Goal: Task Accomplishment & Management: Manage account settings

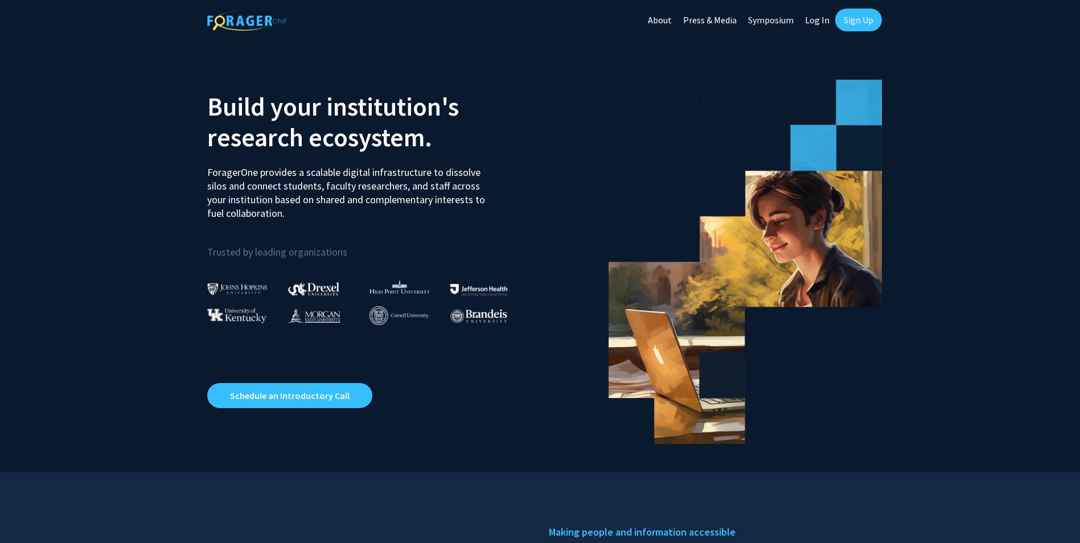
click at [818, 21] on link "Log In" at bounding box center [818, 20] width 36 height 40
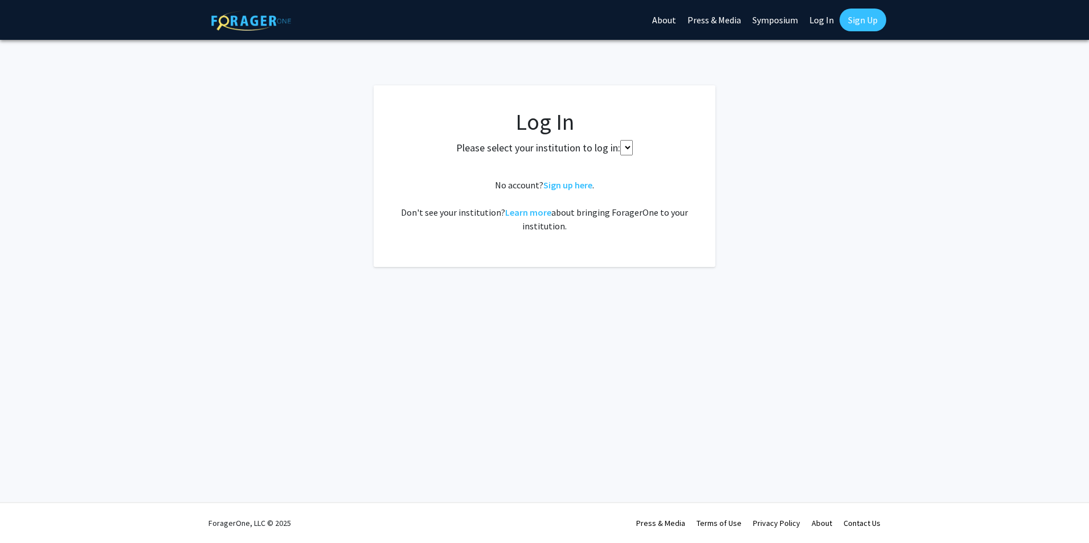
select select
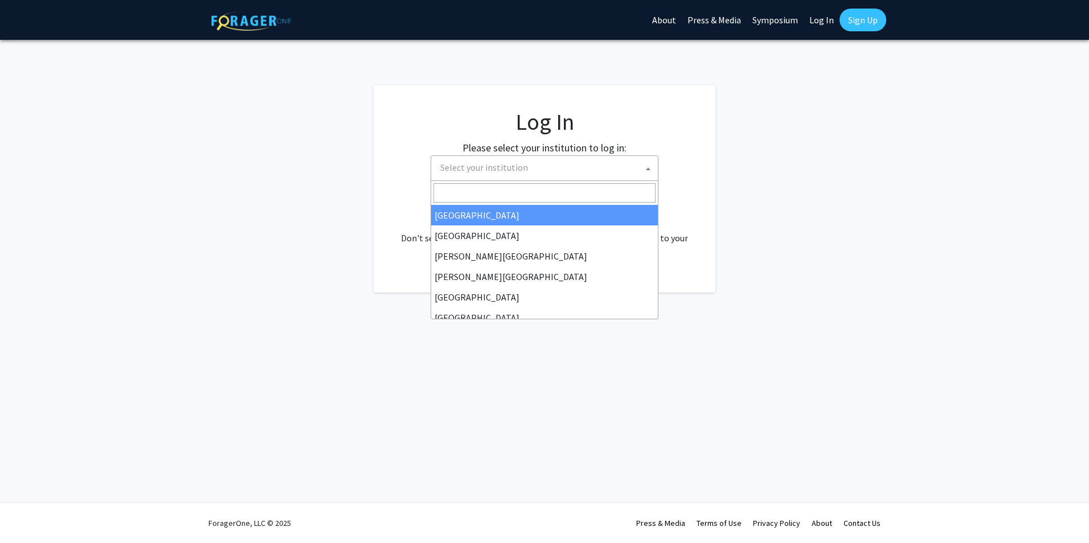
click at [470, 169] on span "Select your institution" at bounding box center [484, 167] width 88 height 11
type input "u"
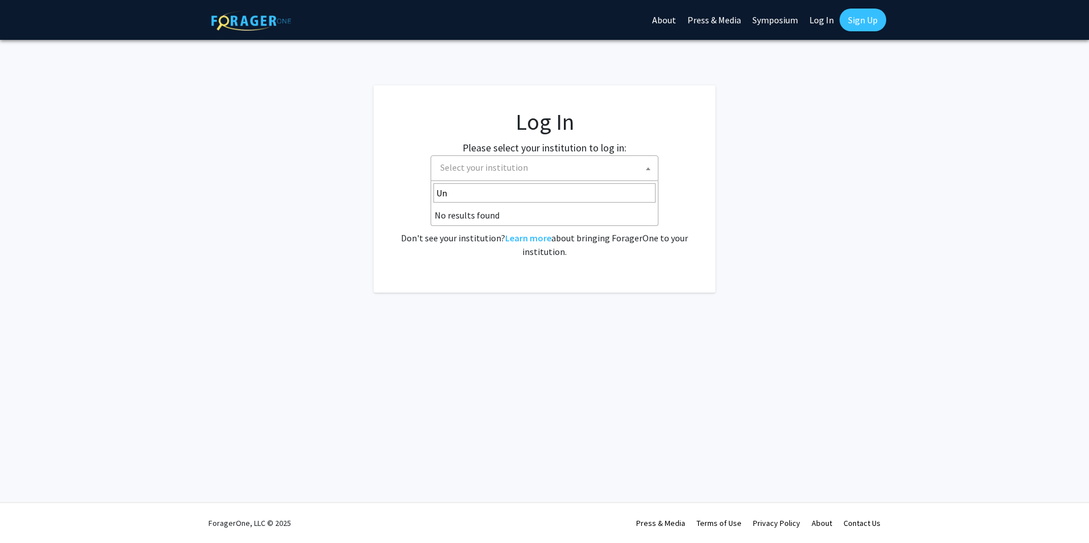
type input "U"
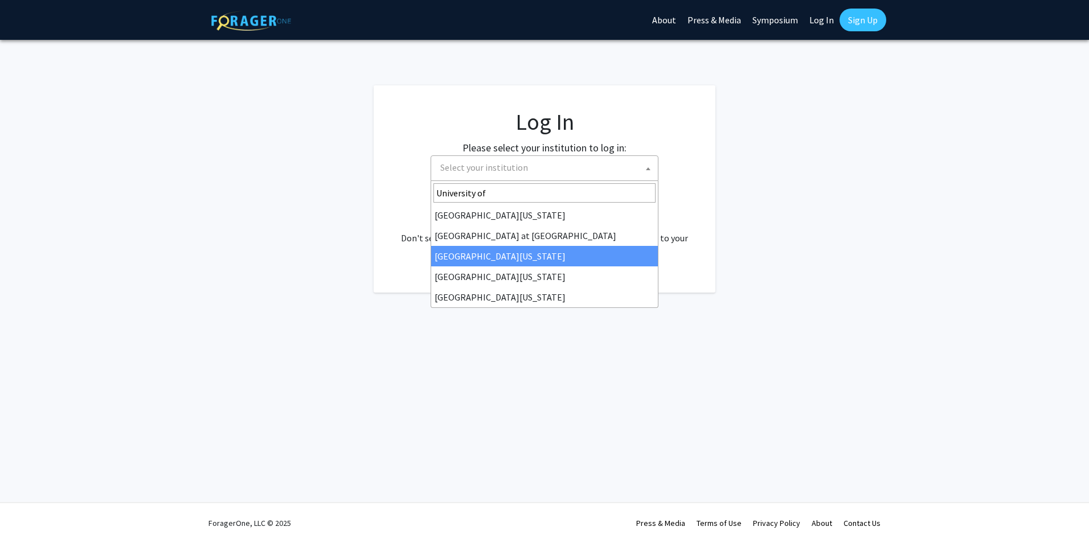
type input "University of"
select select "13"
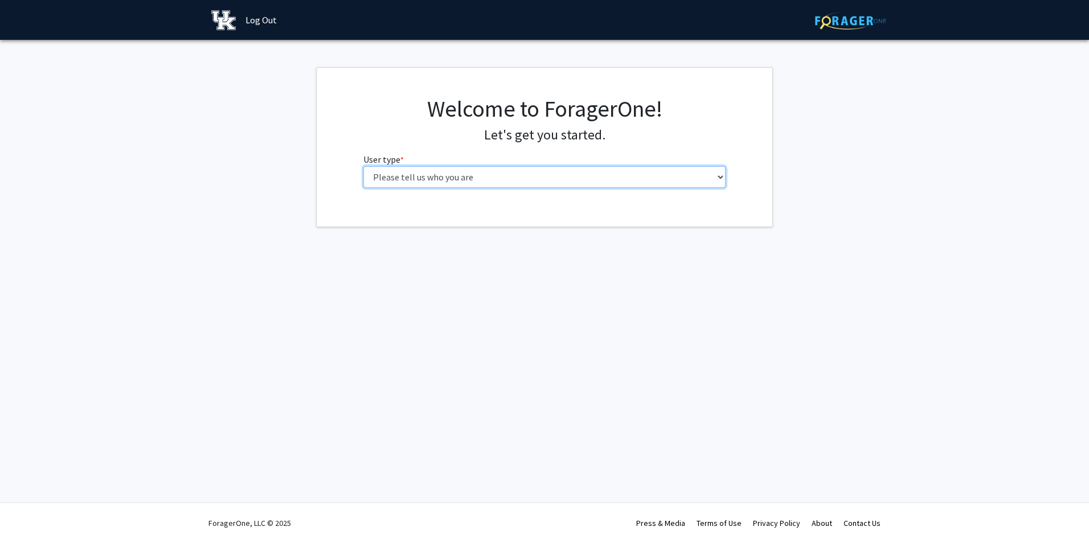
click at [720, 178] on select "Please tell us who you are Undergraduate Student Master's Student Doctoral Cand…" at bounding box center [544, 177] width 363 height 22
select select "1: undergrad"
click at [363, 166] on select "Please tell us who you are Undergraduate Student Master's Student Doctoral Cand…" at bounding box center [544, 177] width 363 height 22
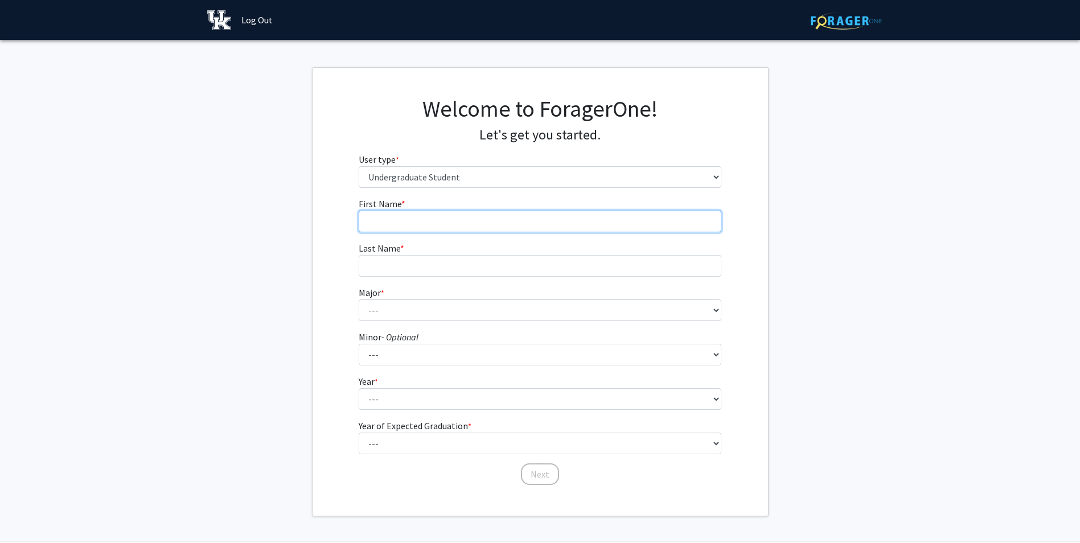
click at [429, 222] on input "First Name * required" at bounding box center [540, 222] width 363 height 22
type input "[PERSON_NAME]"
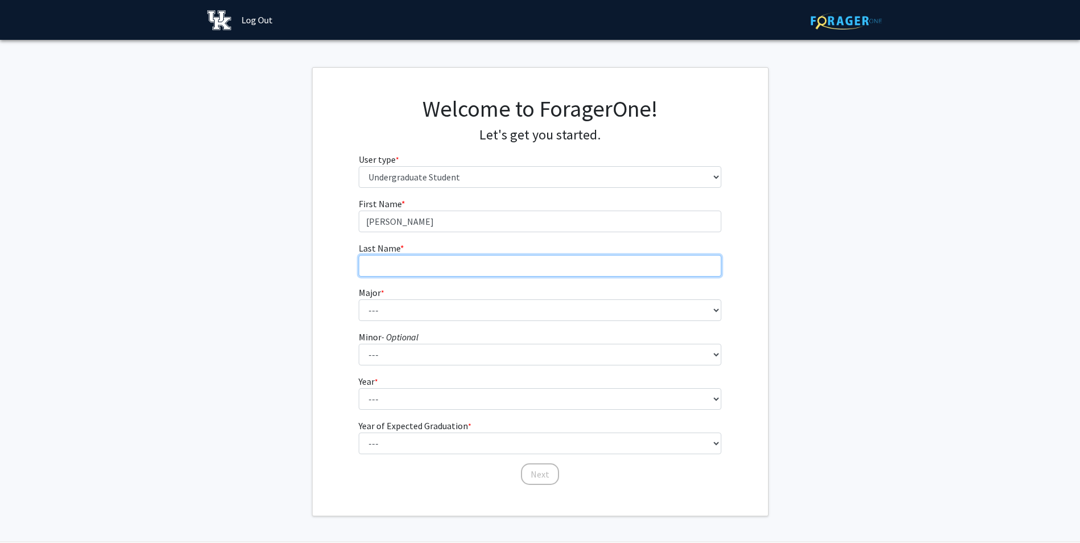
click at [399, 260] on input "Last Name * required" at bounding box center [540, 266] width 363 height 22
type input "[PERSON_NAME]"
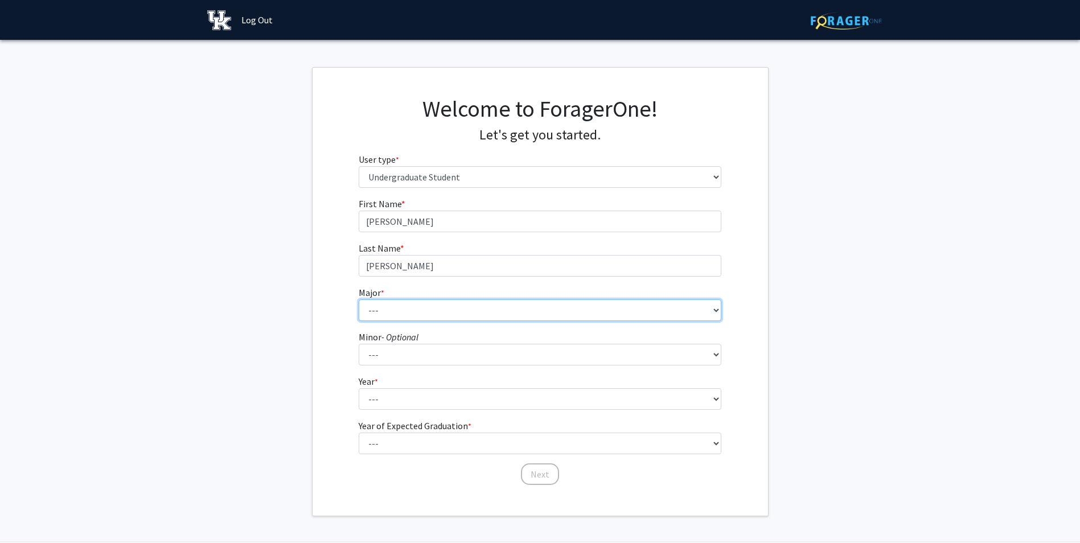
click at [388, 311] on select "--- Accounting Aerospace Engineering African American & Africana Studies Agricu…" at bounding box center [540, 311] width 363 height 22
click at [382, 315] on select "--- Accounting Aerospace Engineering African American & Africana Studies Agricu…" at bounding box center [540, 311] width 363 height 22
click at [384, 314] on select "--- Accounting Aerospace Engineering African American & Africana Studies Agricu…" at bounding box center [540, 311] width 363 height 22
select select "23: 860"
click at [359, 300] on select "--- Accounting Aerospace Engineering African American & Africana Studies Agricu…" at bounding box center [540, 311] width 363 height 22
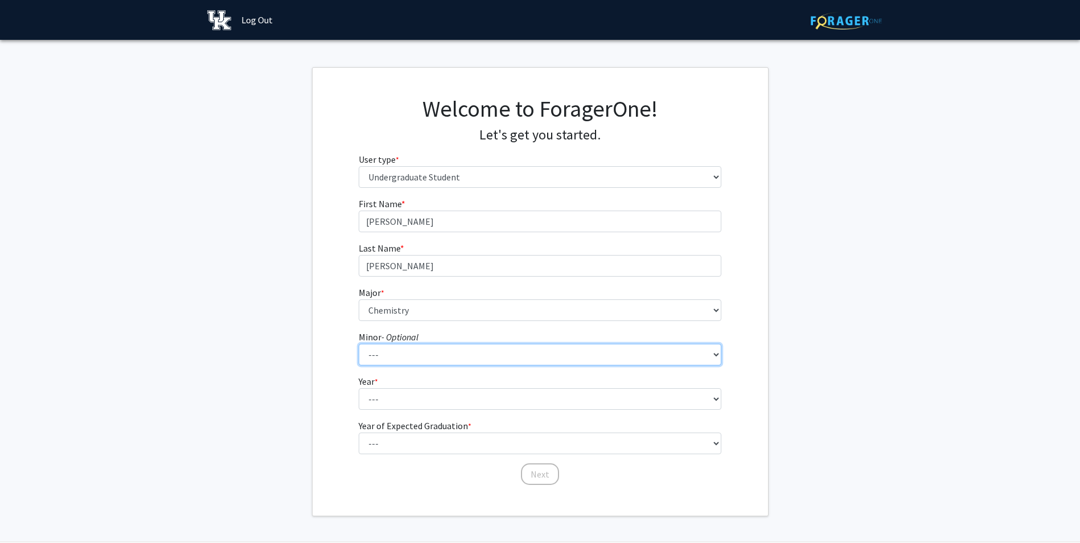
click at [393, 354] on select "--- African American & Africana Studies Agricultural Economics American Studies…" at bounding box center [540, 355] width 363 height 22
click at [736, 253] on div "First Name * required [PERSON_NAME] Last Name * required [PERSON_NAME] Major * …" at bounding box center [541, 341] width 456 height 289
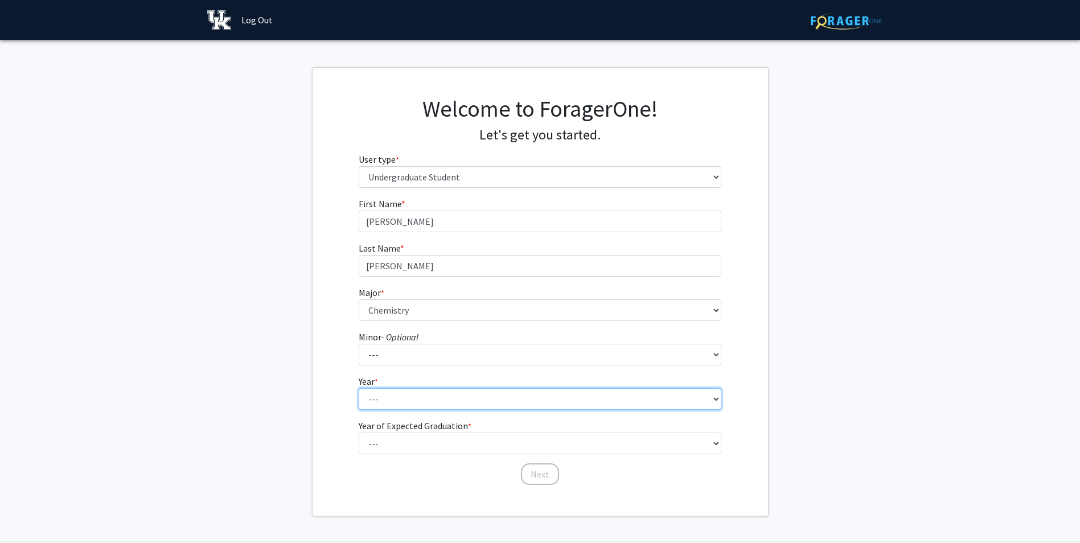
click at [389, 403] on select "--- First-year Sophomore Junior Senior Postbaccalaureate Certificate" at bounding box center [540, 399] width 363 height 22
select select "3: junior"
click at [359, 388] on select "--- First-year Sophomore Junior Senior Postbaccalaureate Certificate" at bounding box center [540, 399] width 363 height 22
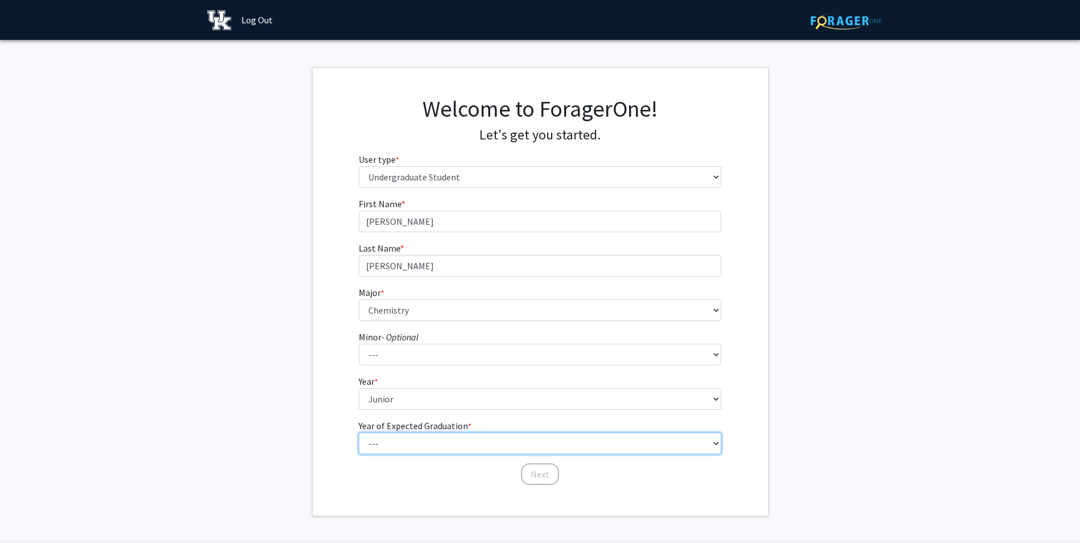
click at [415, 442] on select "--- 2025 2026 2027 2028 2029 2030 2031 2032 2033 2034" at bounding box center [540, 444] width 363 height 22
select select "3: 2027"
click at [359, 433] on select "--- 2025 2026 2027 2028 2029 2030 2031 2032 2033 2034" at bounding box center [540, 444] width 363 height 22
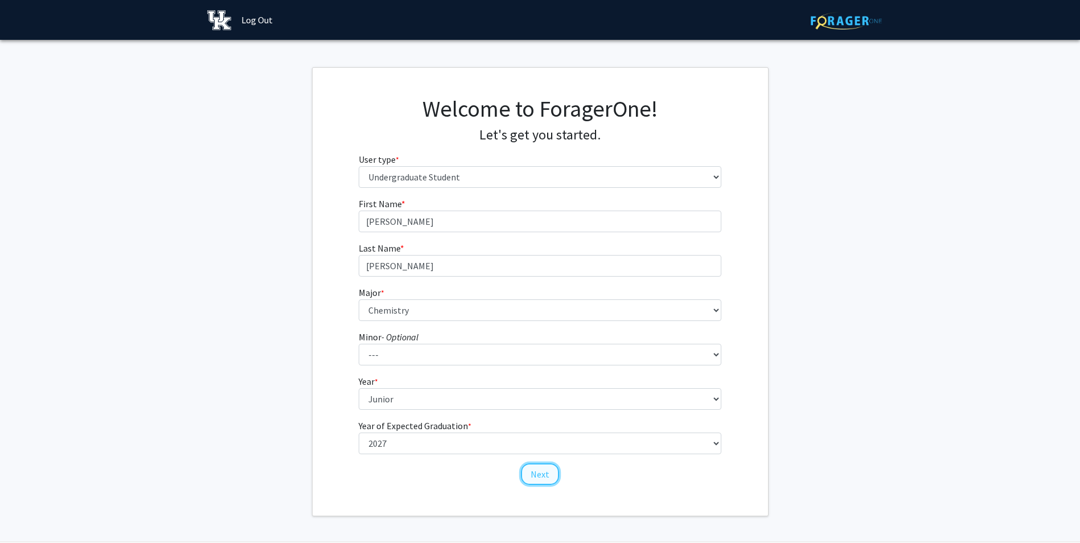
click at [540, 471] on button "Next" at bounding box center [540, 475] width 38 height 22
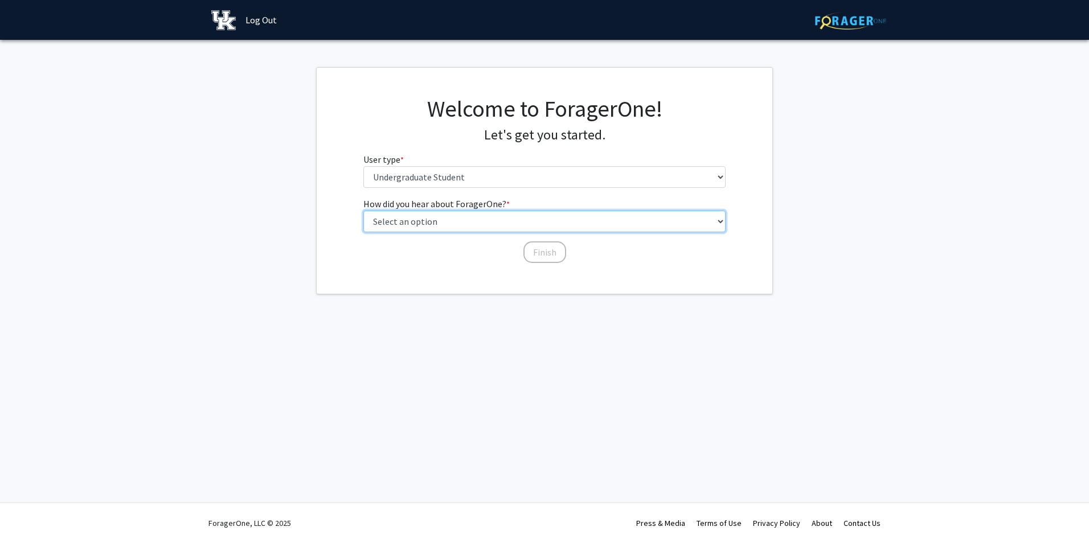
click at [412, 219] on select "Select an option Peer/student recommendation Faculty/staff recommendation Unive…" at bounding box center [544, 222] width 363 height 22
select select "2: faculty_recommendation"
click at [363, 211] on select "Select an option Peer/student recommendation Faculty/staff recommendation Unive…" at bounding box center [544, 222] width 363 height 22
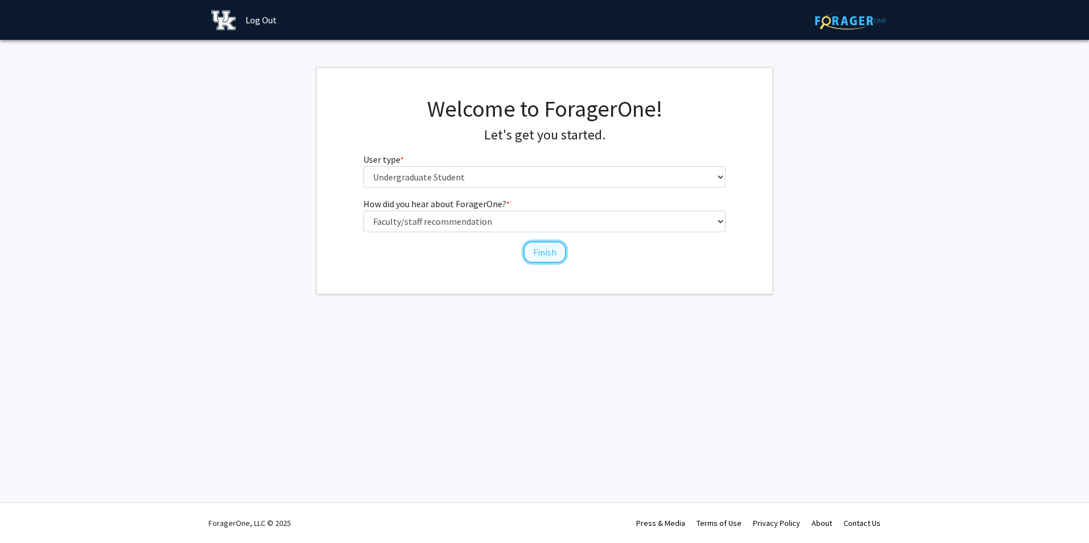
click at [535, 253] on button "Finish" at bounding box center [544, 252] width 43 height 22
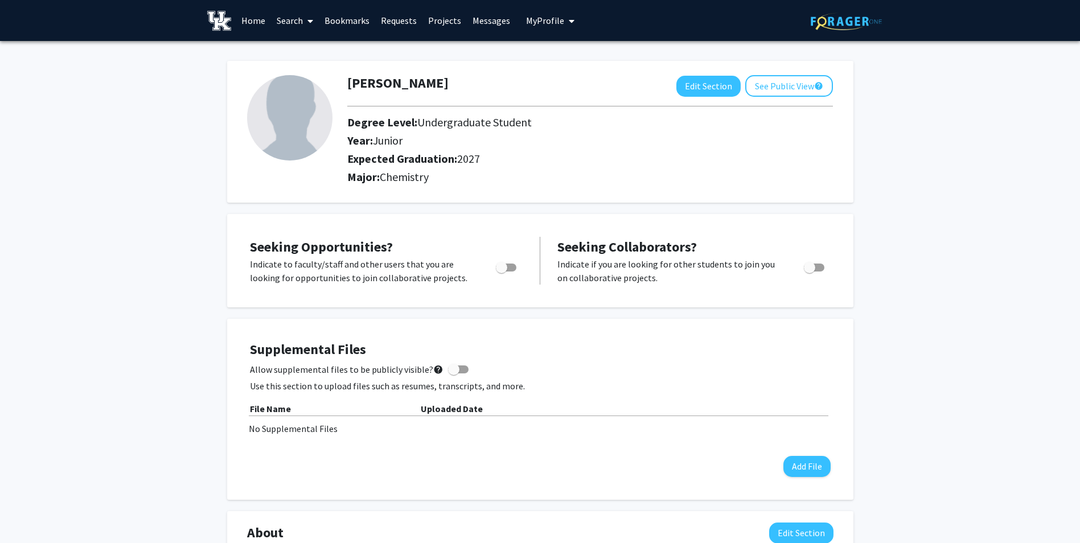
click at [300, 17] on link "Search" at bounding box center [295, 21] width 48 height 40
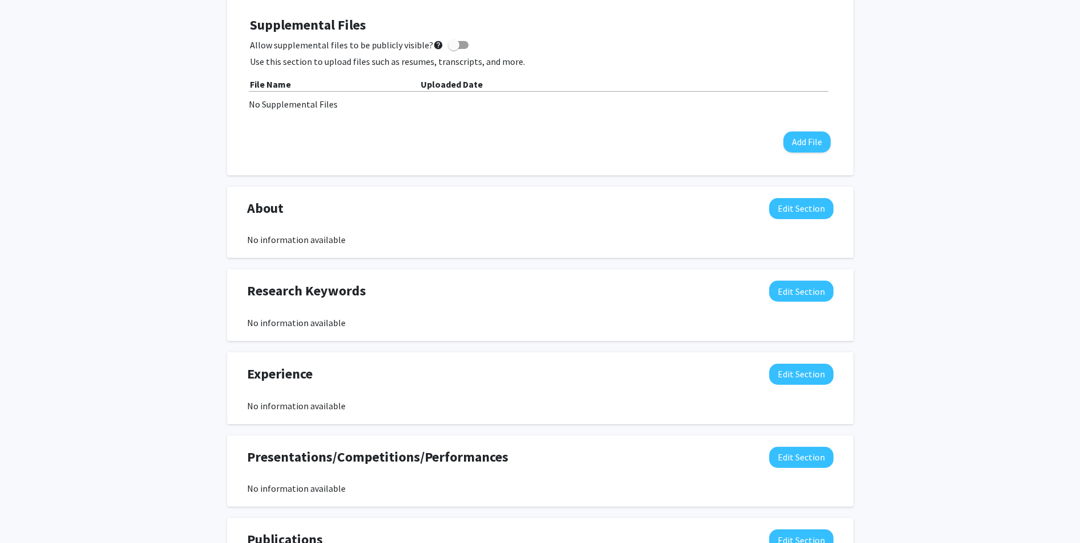
scroll to position [342, 0]
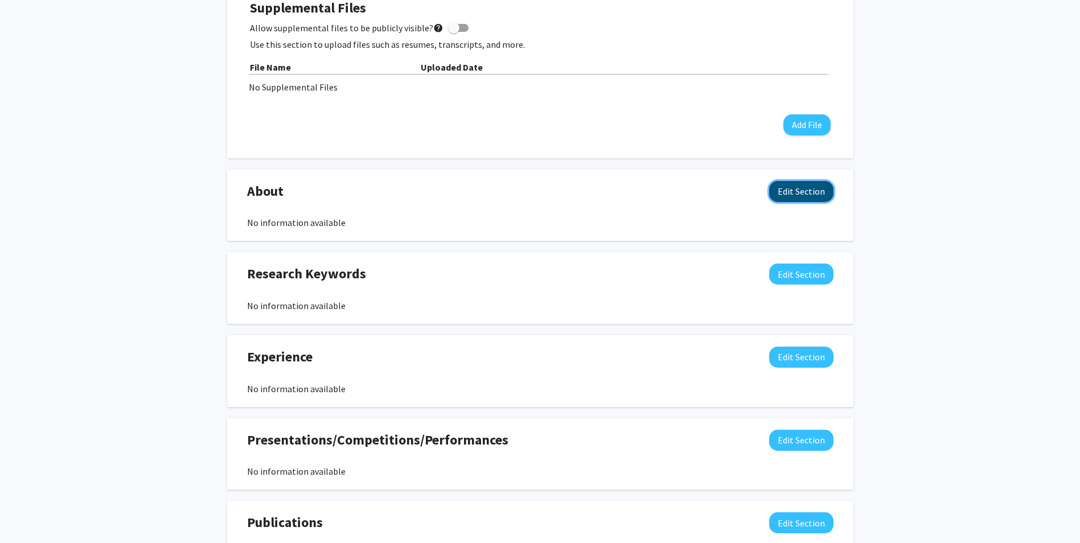
click at [789, 198] on button "Edit Section" at bounding box center [801, 191] width 64 height 21
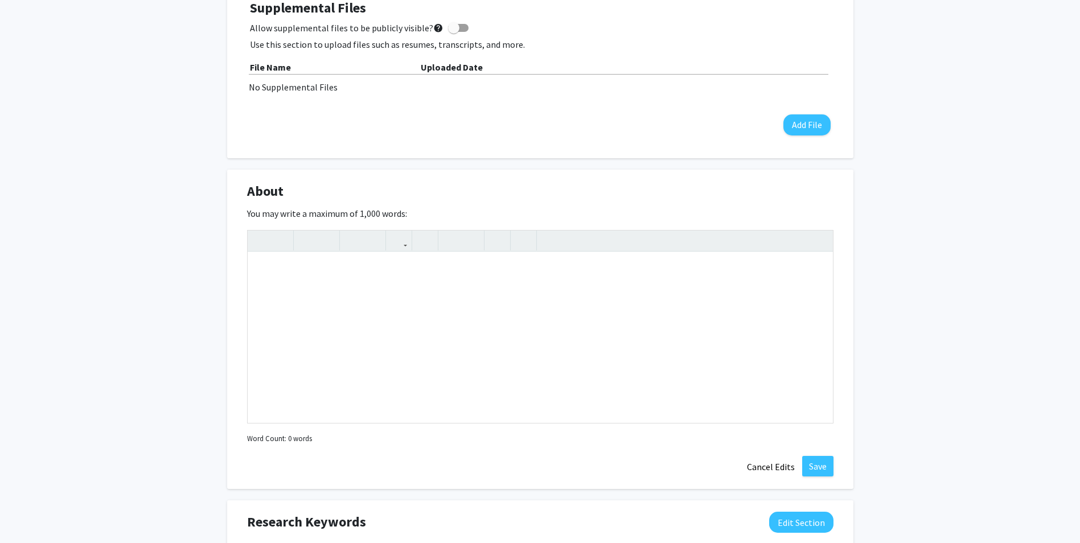
scroll to position [0, 0]
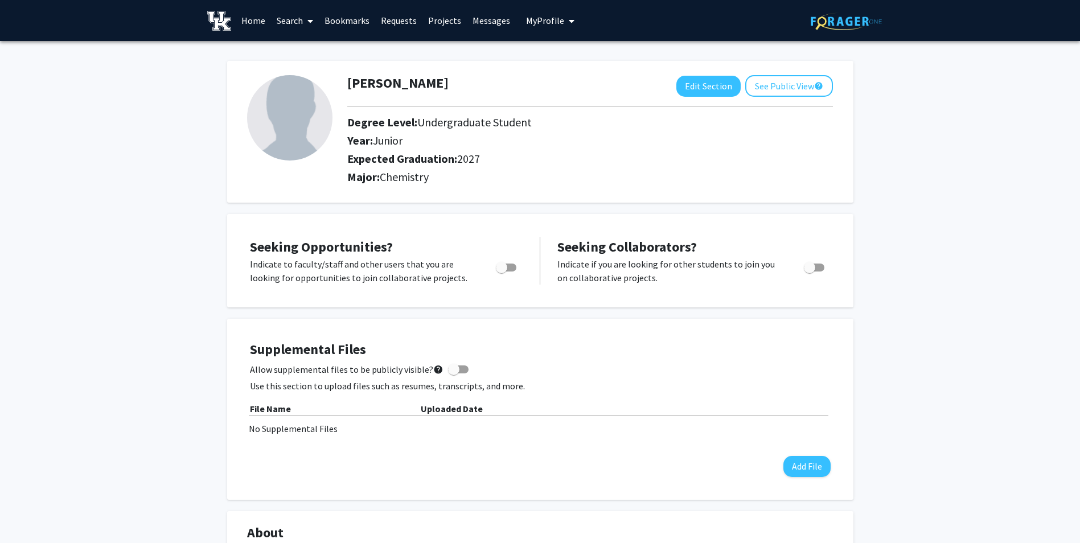
click at [292, 428] on div "No Supplemental Files" at bounding box center [540, 429] width 583 height 14
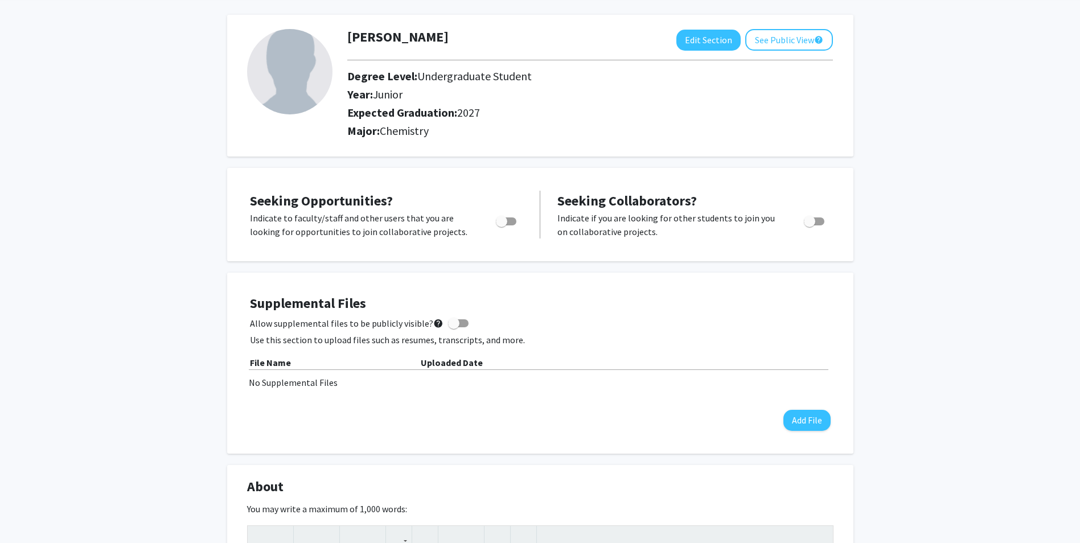
scroll to position [68, 0]
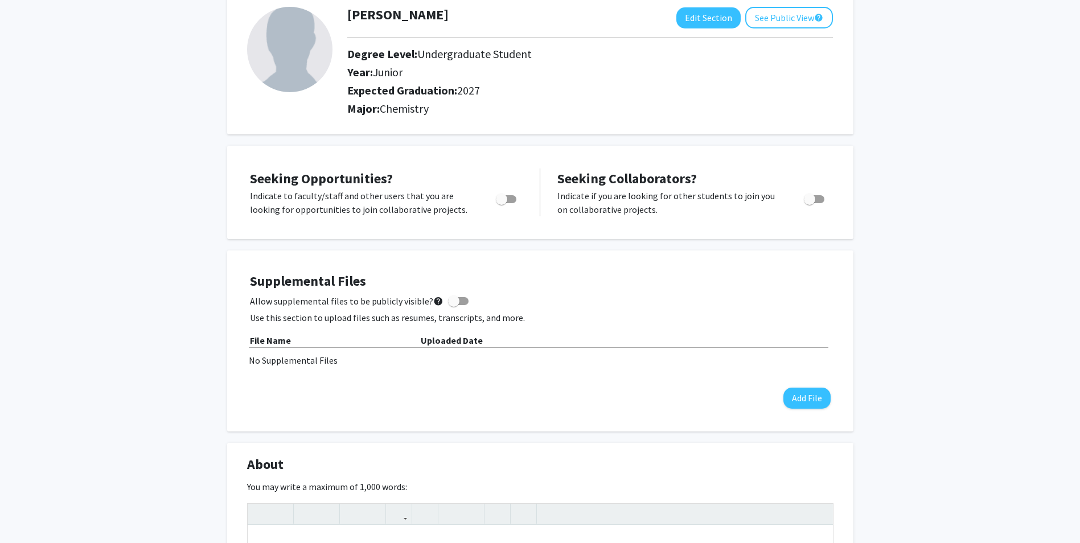
click at [268, 355] on div "No Supplemental Files" at bounding box center [540, 361] width 583 height 14
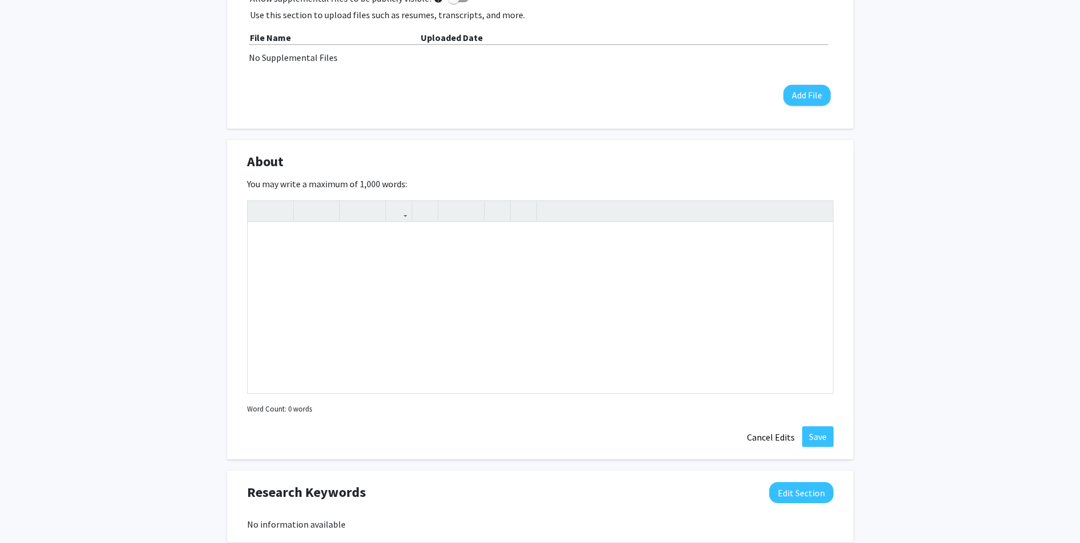
scroll to position [376, 0]
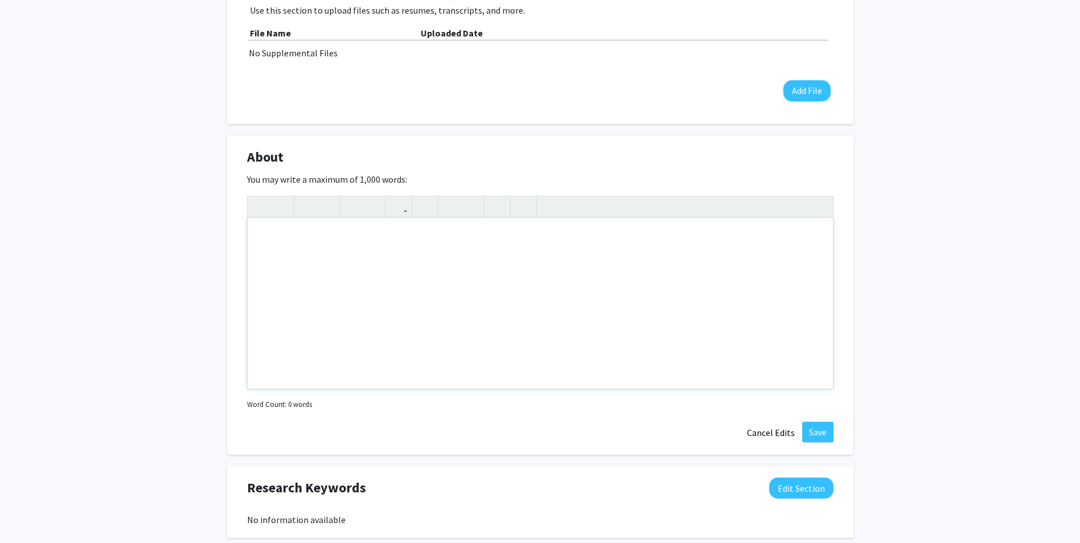
click at [456, 282] on div "Note to users with screen readers: Please deactivate our accessibility plugin f…" at bounding box center [540, 303] width 585 height 171
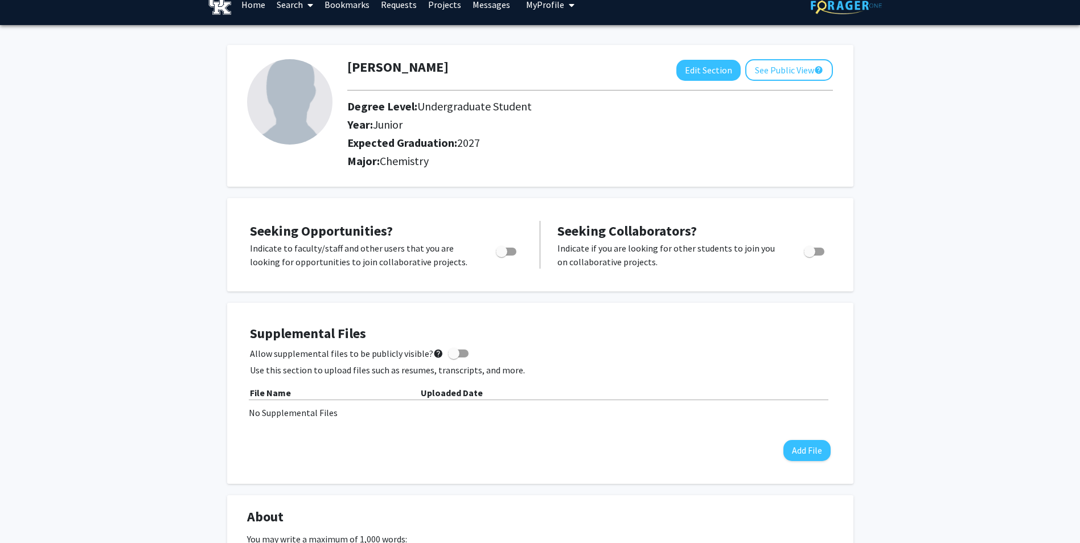
scroll to position [0, 0]
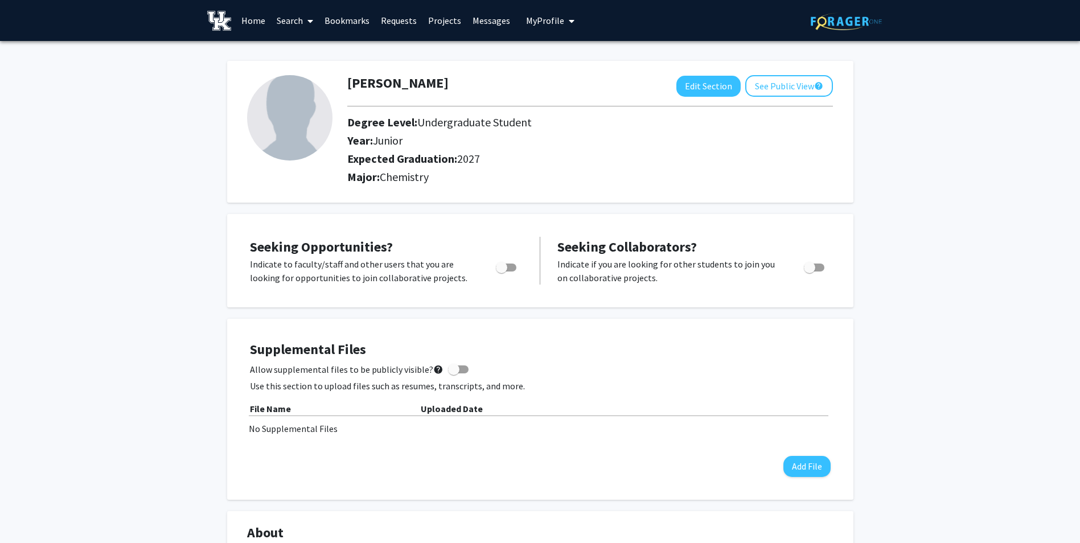
click at [285, 21] on link "Search" at bounding box center [295, 21] width 48 height 40
click at [292, 52] on span "Faculty/Staff" at bounding box center [313, 52] width 84 height 23
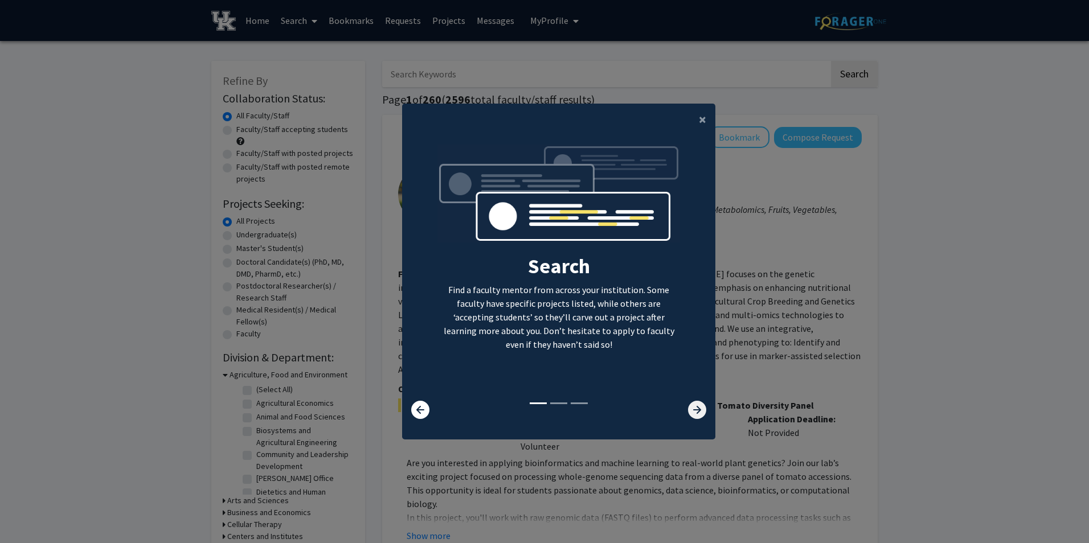
click at [693, 407] on icon at bounding box center [697, 410] width 18 height 18
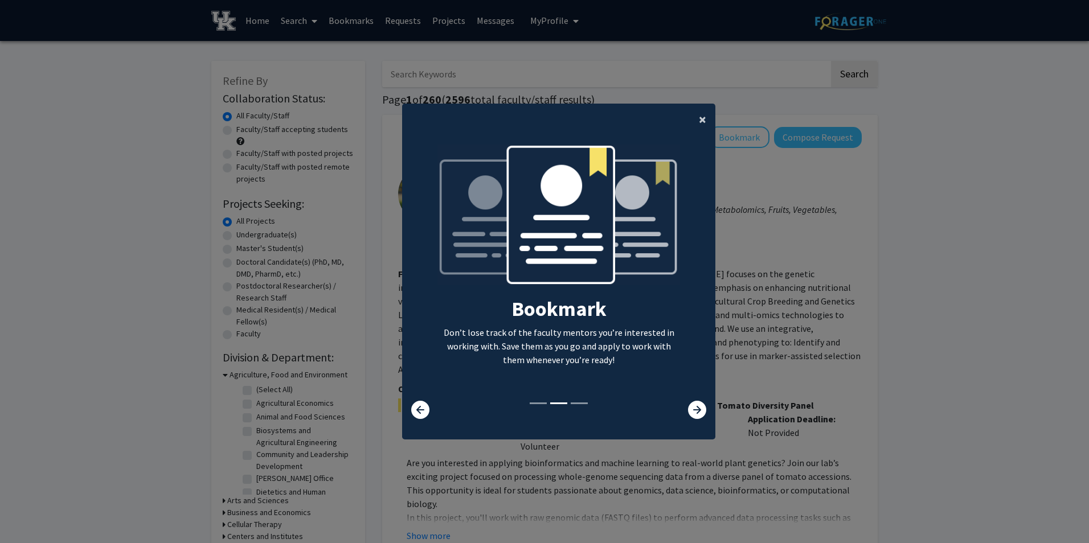
click at [703, 119] on button "×" at bounding box center [703, 120] width 26 height 32
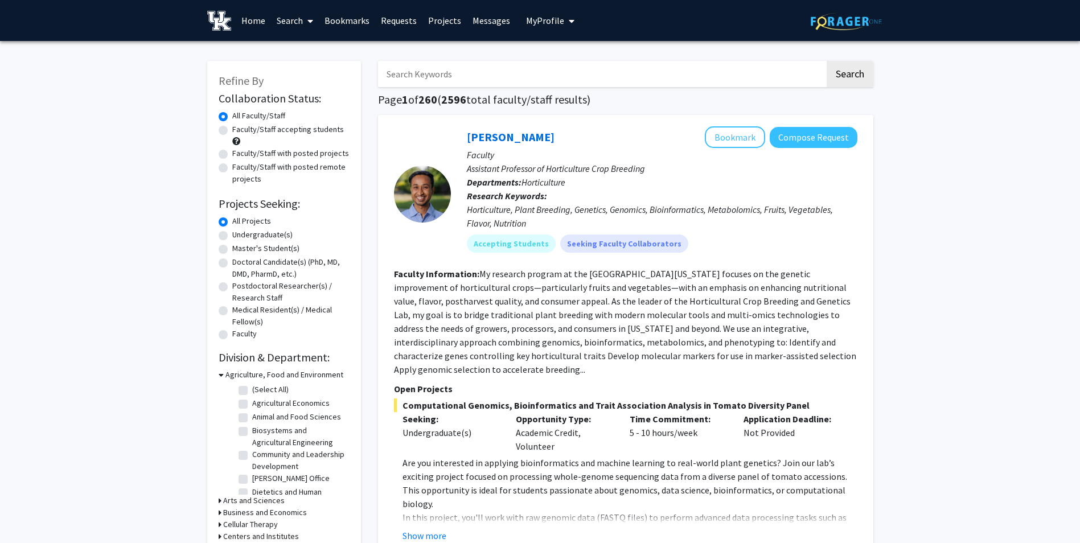
click at [448, 75] on input "Search Keywords" at bounding box center [601, 74] width 447 height 26
click at [827, 61] on button "Search" at bounding box center [850, 74] width 47 height 26
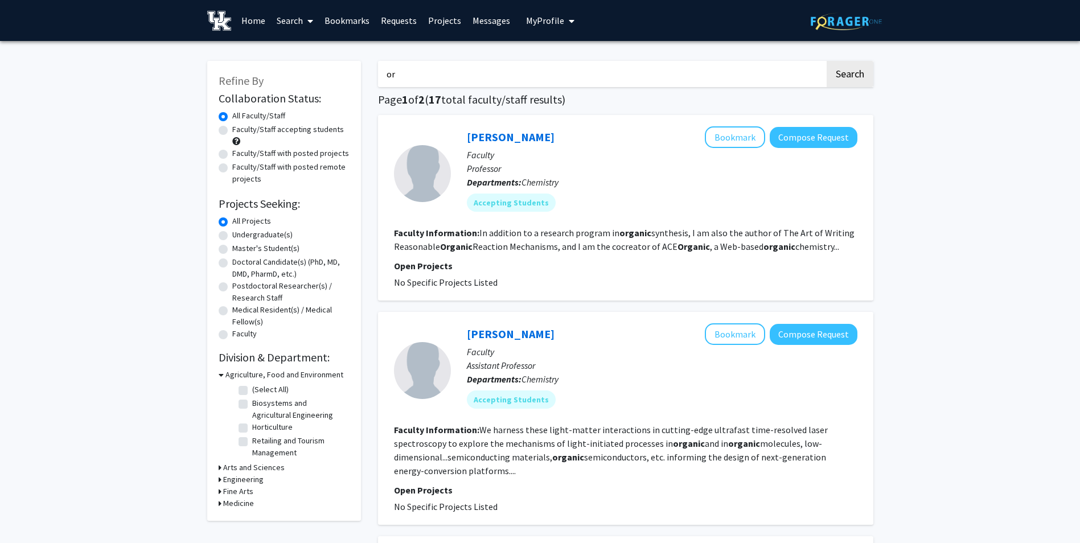
type input "o"
click at [827, 61] on button "Search" at bounding box center [850, 74] width 47 height 26
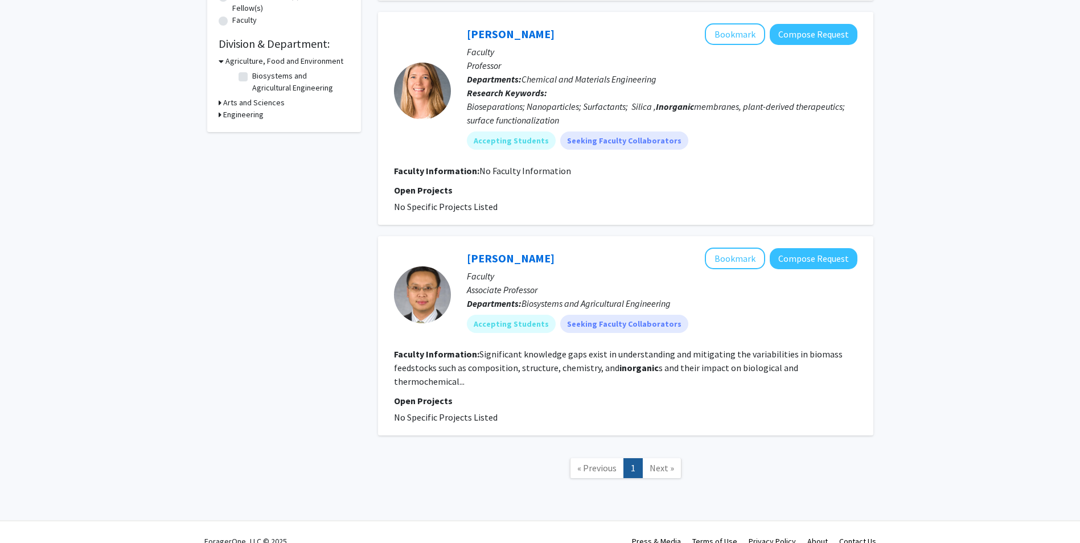
scroll to position [318, 0]
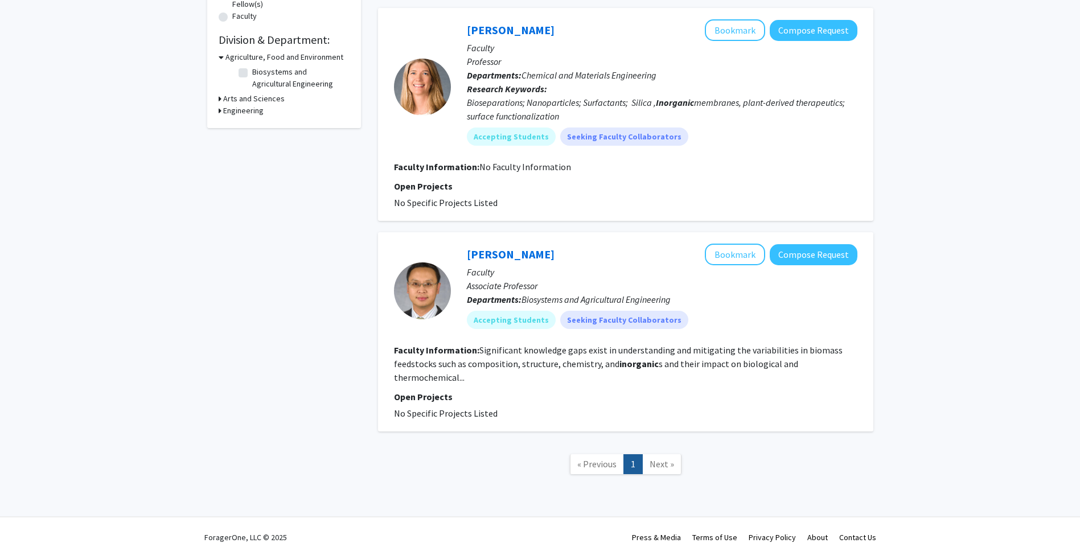
click at [669, 470] on link "Next »" at bounding box center [661, 464] width 39 height 20
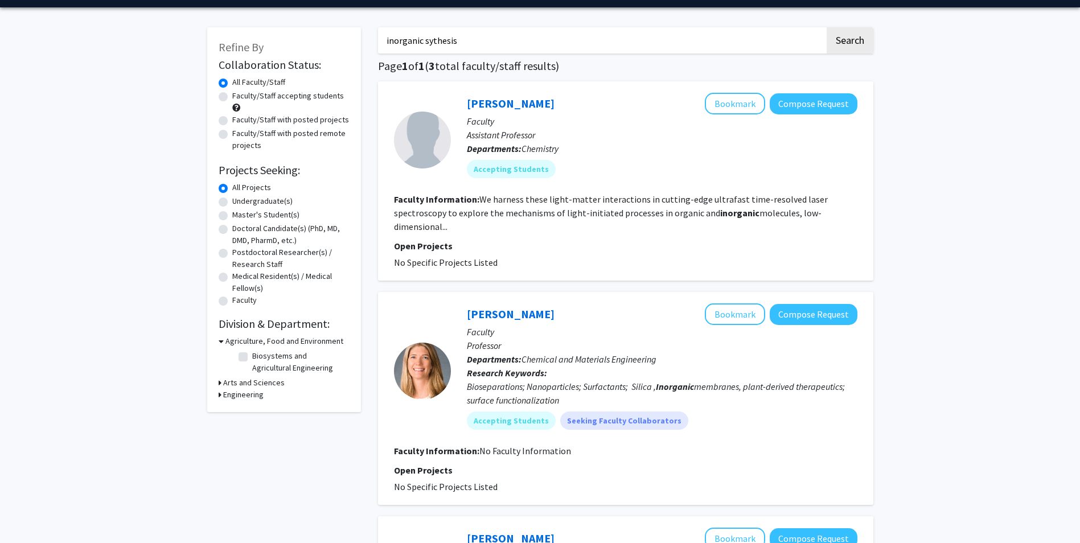
scroll to position [0, 0]
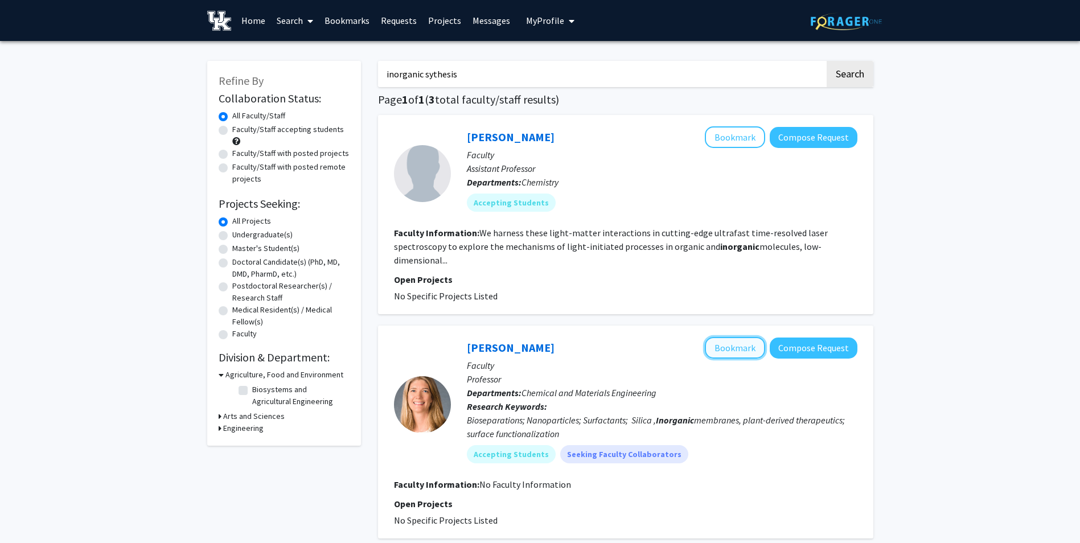
click at [734, 351] on button "Bookmark" at bounding box center [735, 348] width 60 height 22
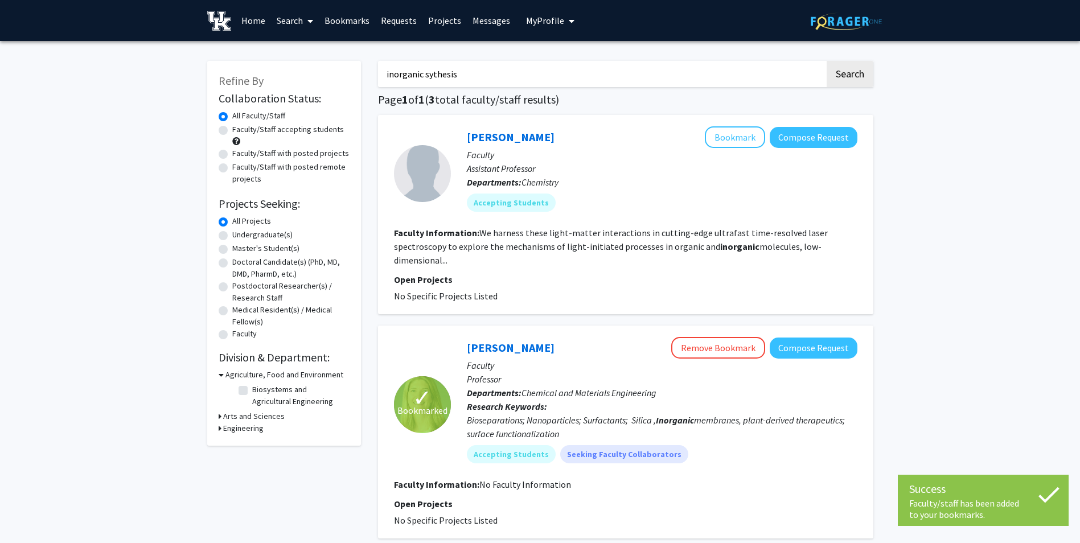
click at [522, 77] on input "inorganic sythesis" at bounding box center [601, 74] width 447 height 26
type input "i"
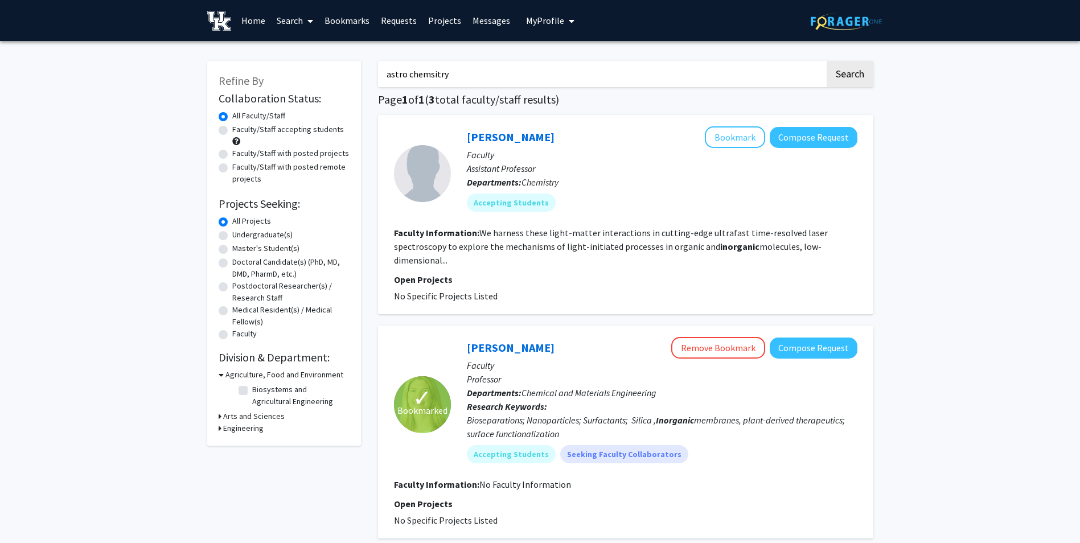
click at [827, 61] on button "Search" at bounding box center [850, 74] width 47 height 26
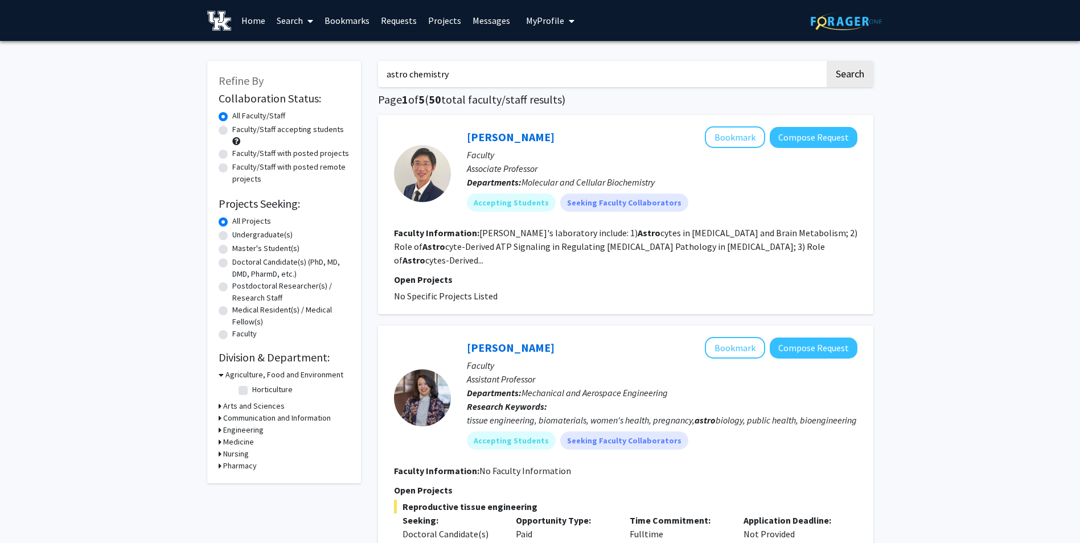
type input "astro chemistry"
click at [827, 61] on button "Search" at bounding box center [850, 74] width 47 height 26
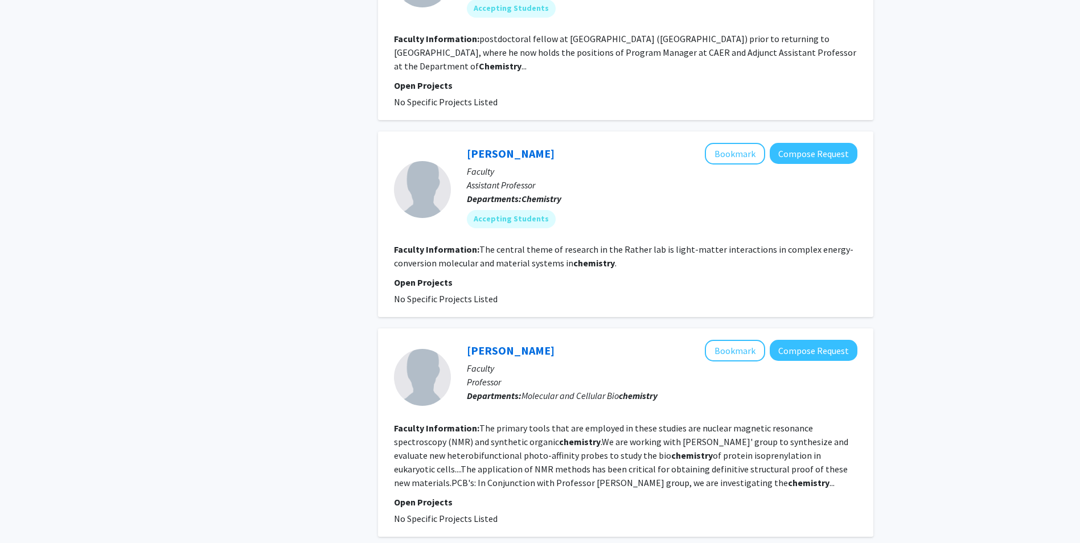
scroll to position [1938, 0]
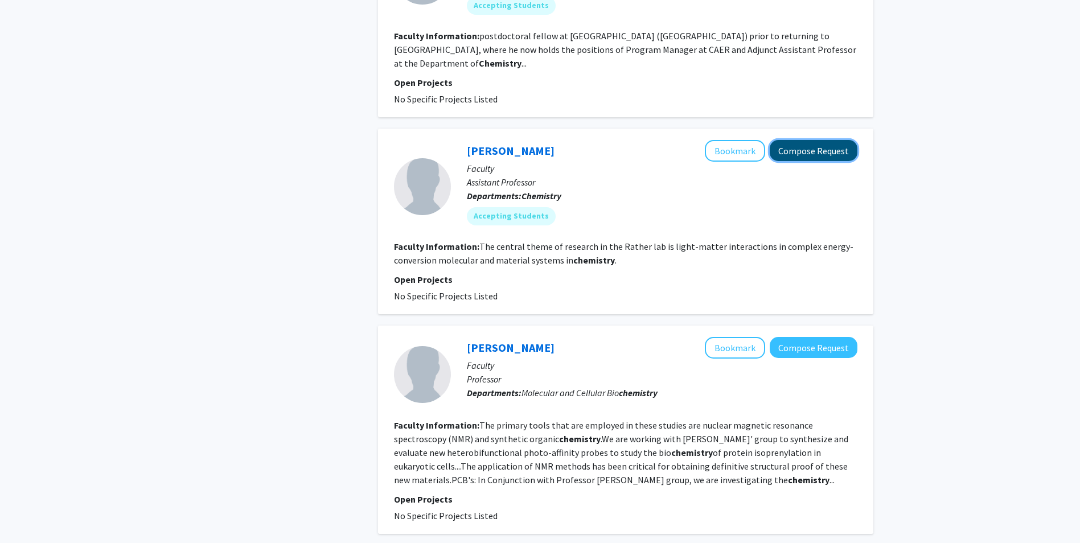
click at [810, 141] on button "Compose Request" at bounding box center [814, 150] width 88 height 21
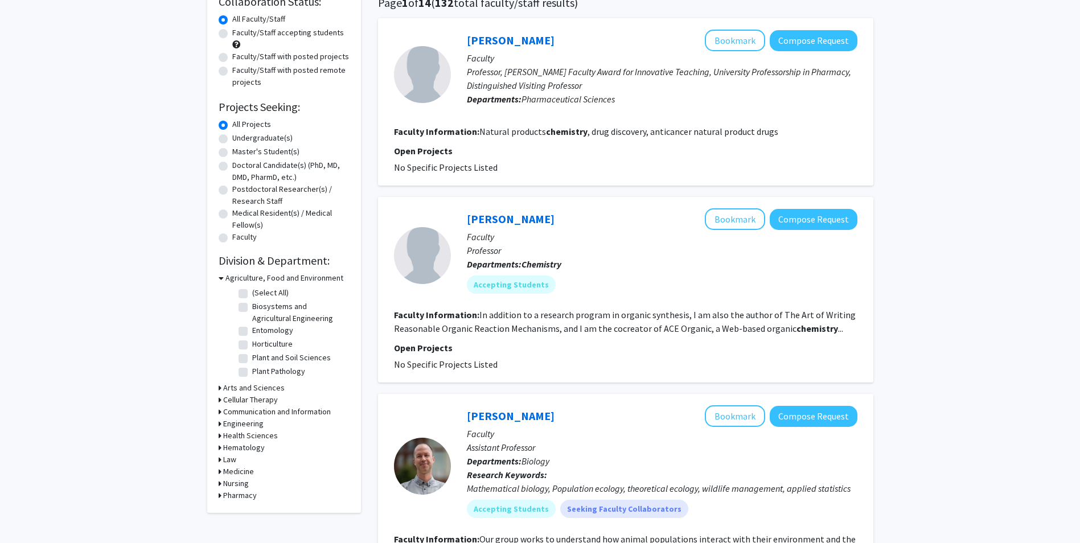
scroll to position [94, 0]
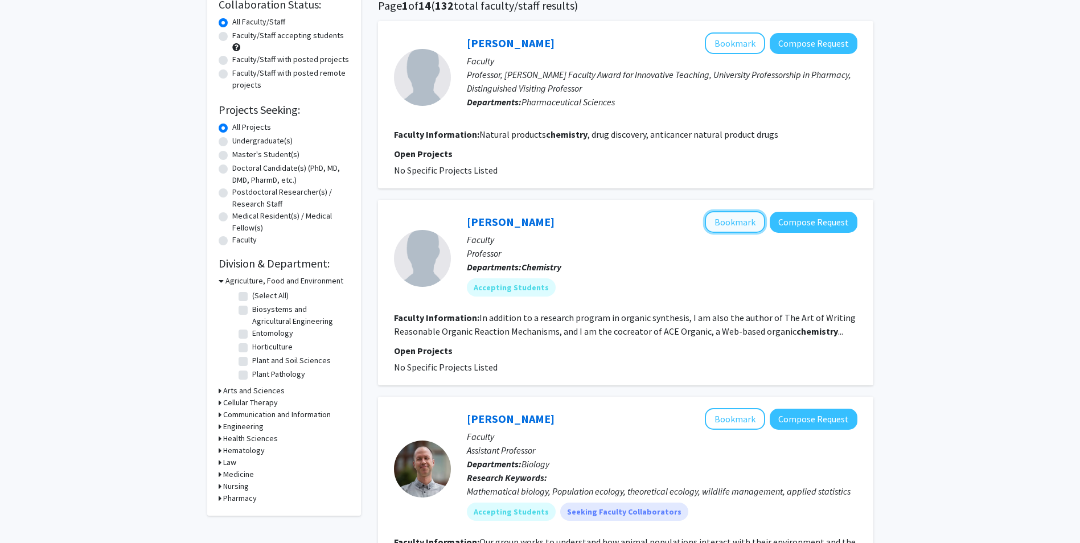
click at [731, 225] on button "Bookmark" at bounding box center [735, 222] width 60 height 22
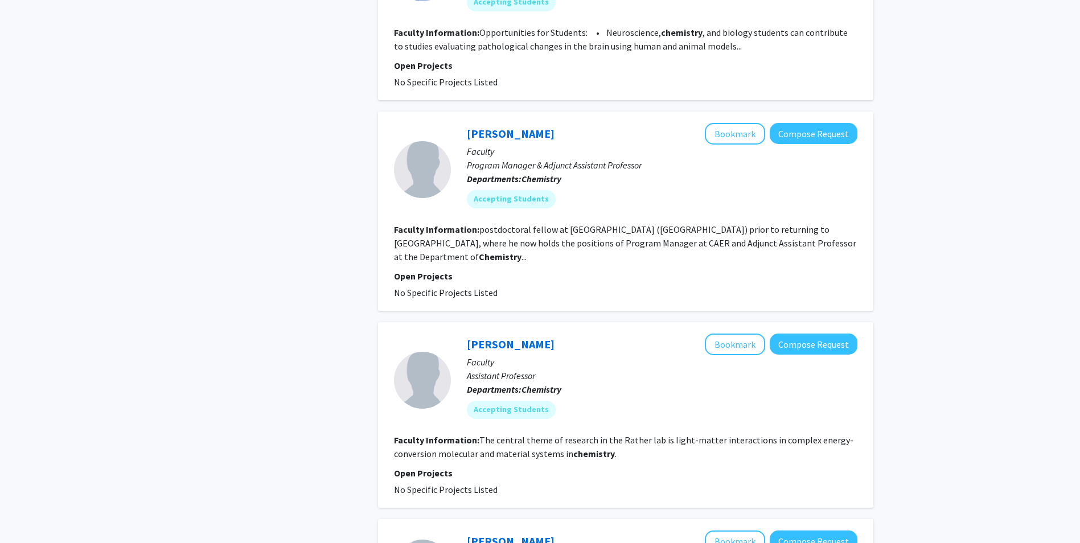
scroll to position [1773, 0]
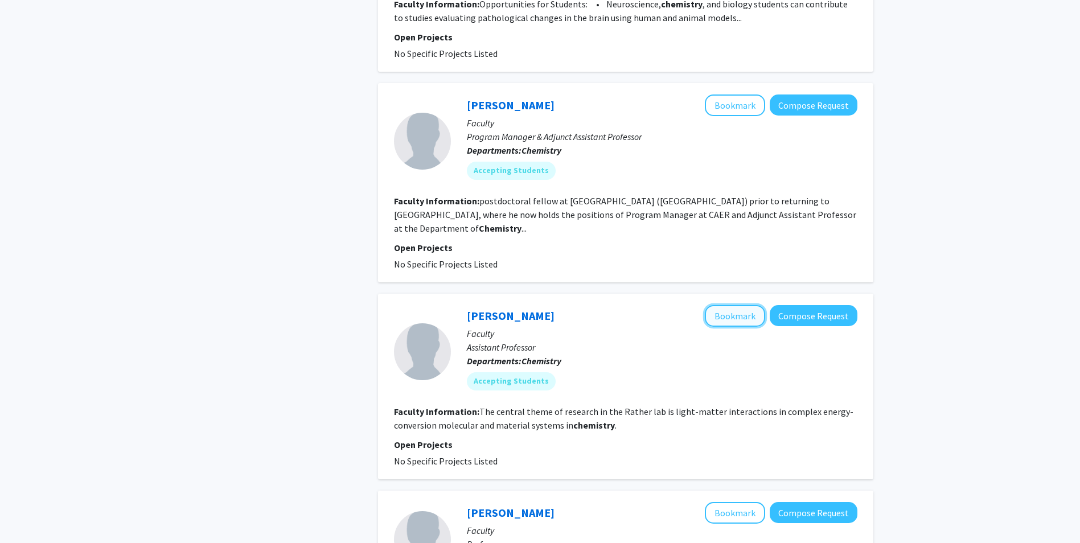
click at [727, 305] on button "Bookmark" at bounding box center [735, 316] width 60 height 22
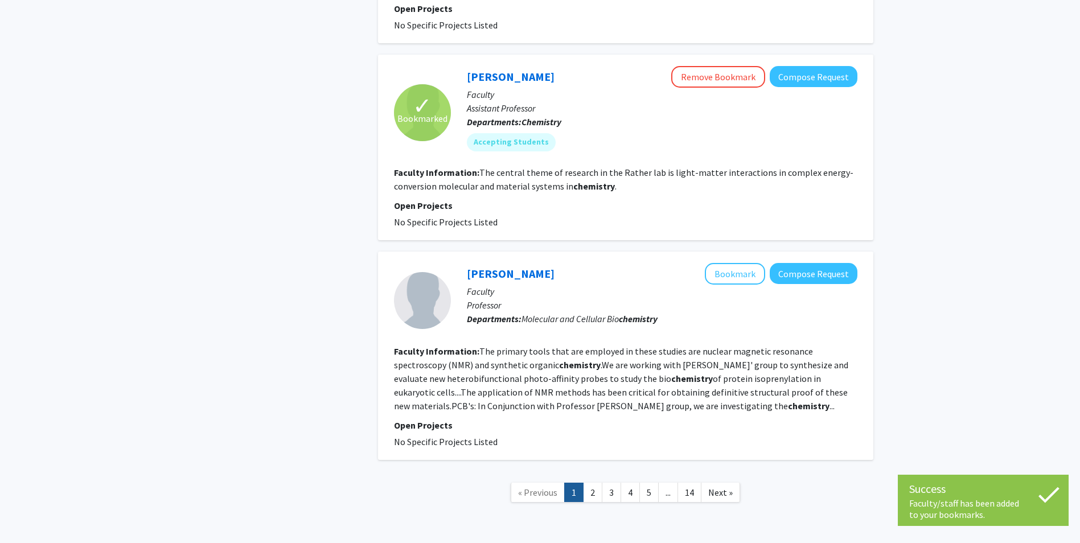
scroll to position [2015, 0]
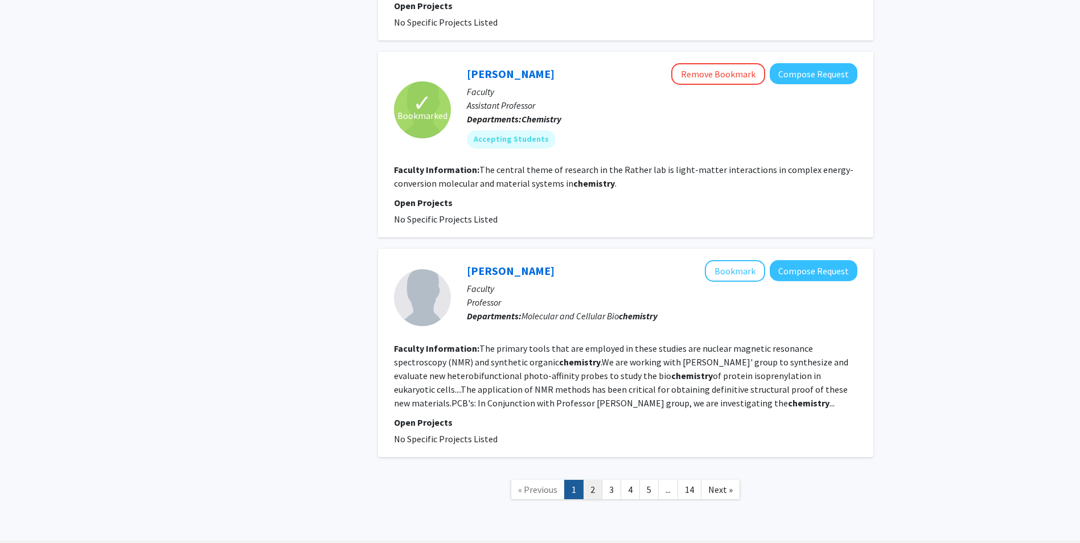
click at [596, 480] on link "2" at bounding box center [592, 490] width 19 height 20
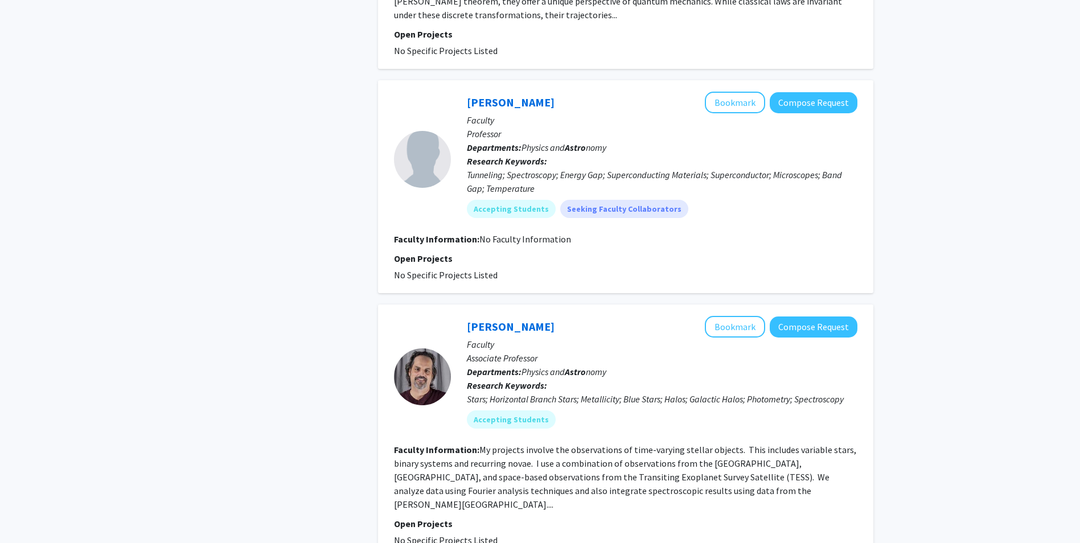
scroll to position [2007, 0]
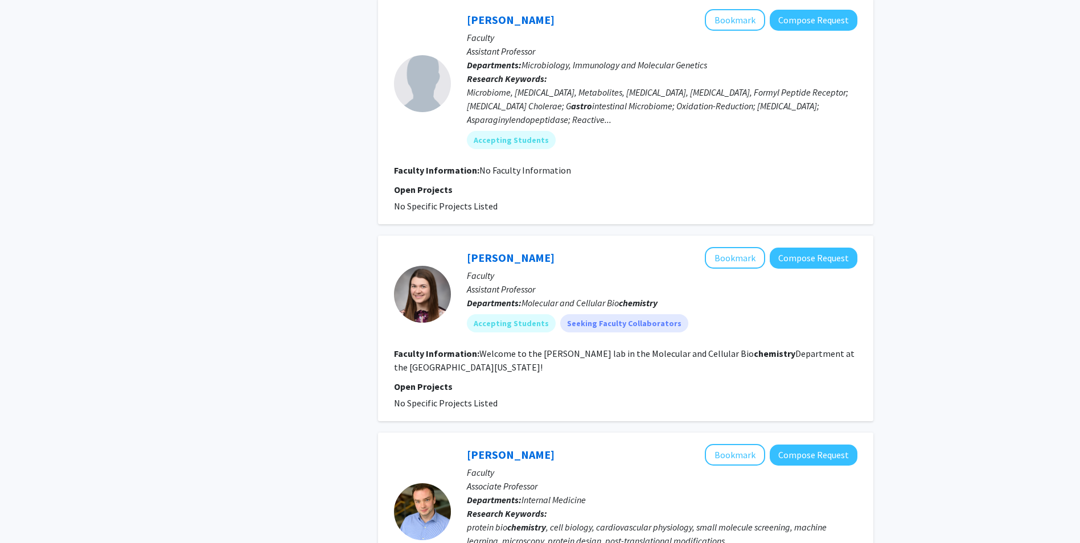
scroll to position [1207, 0]
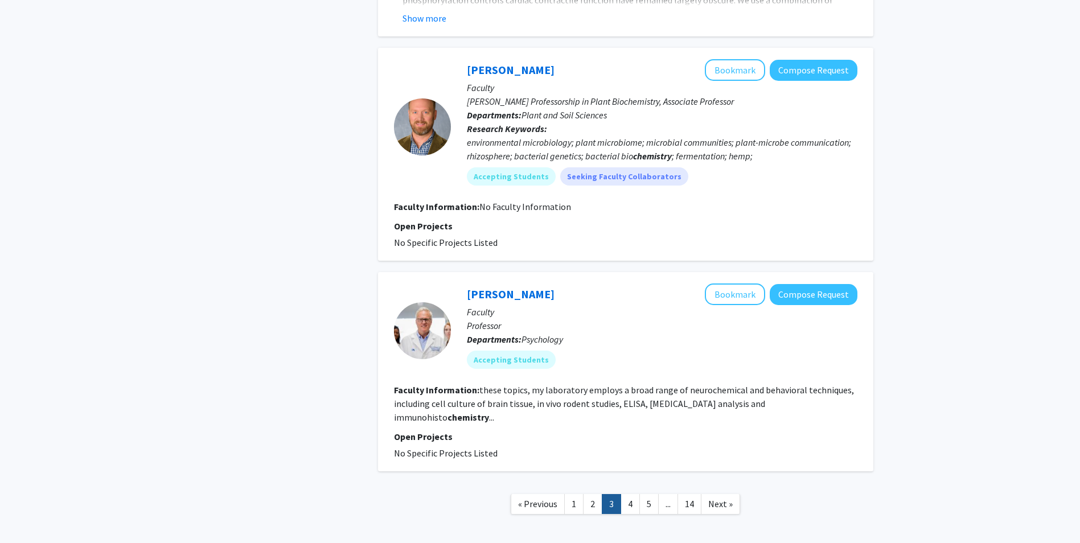
scroll to position [2276, 0]
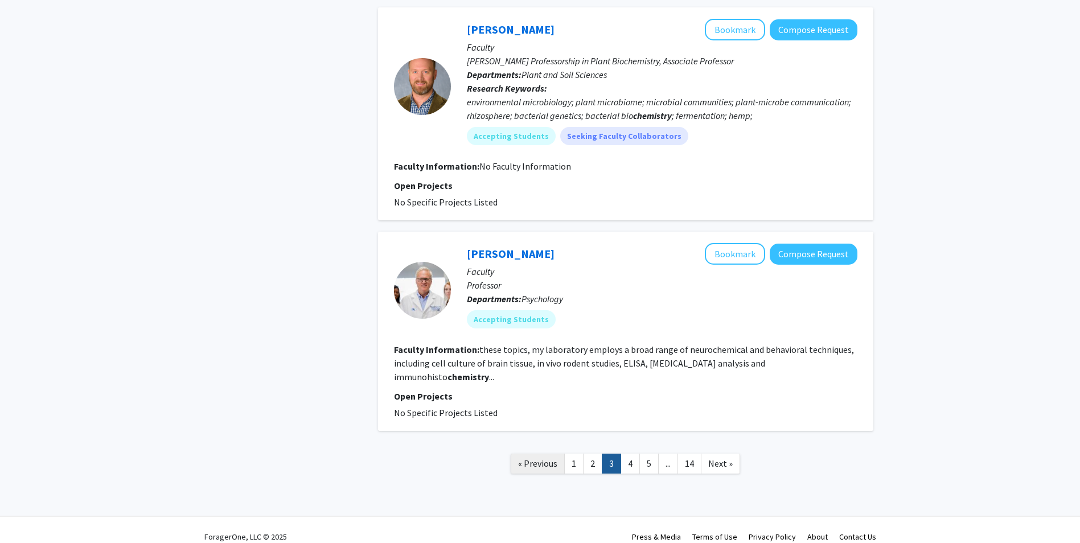
click at [539, 454] on link "« Previous" at bounding box center [538, 464] width 54 height 20
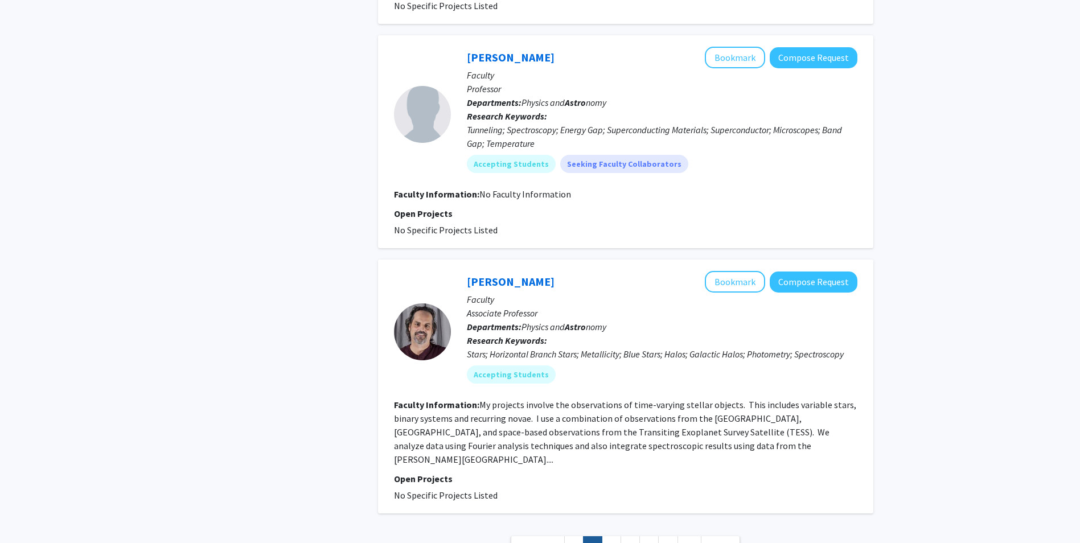
scroll to position [2073, 0]
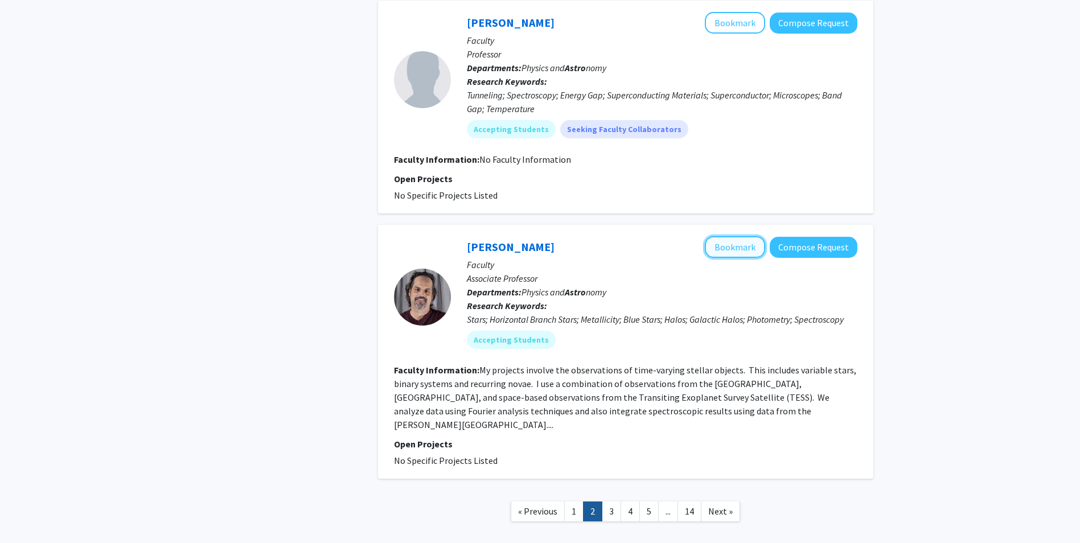
click at [740, 236] on button "Bookmark" at bounding box center [735, 247] width 60 height 22
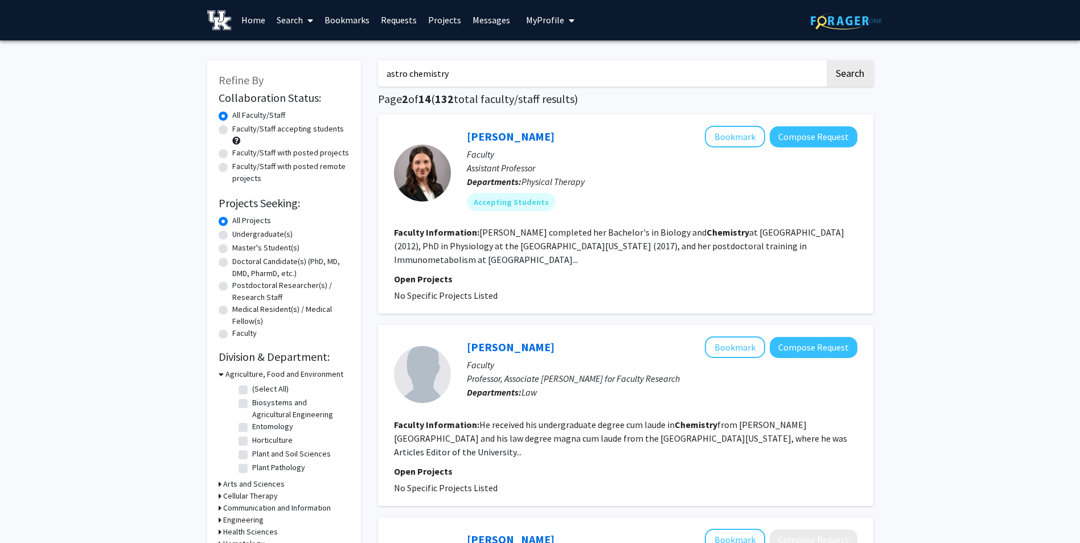
scroll to position [0, 0]
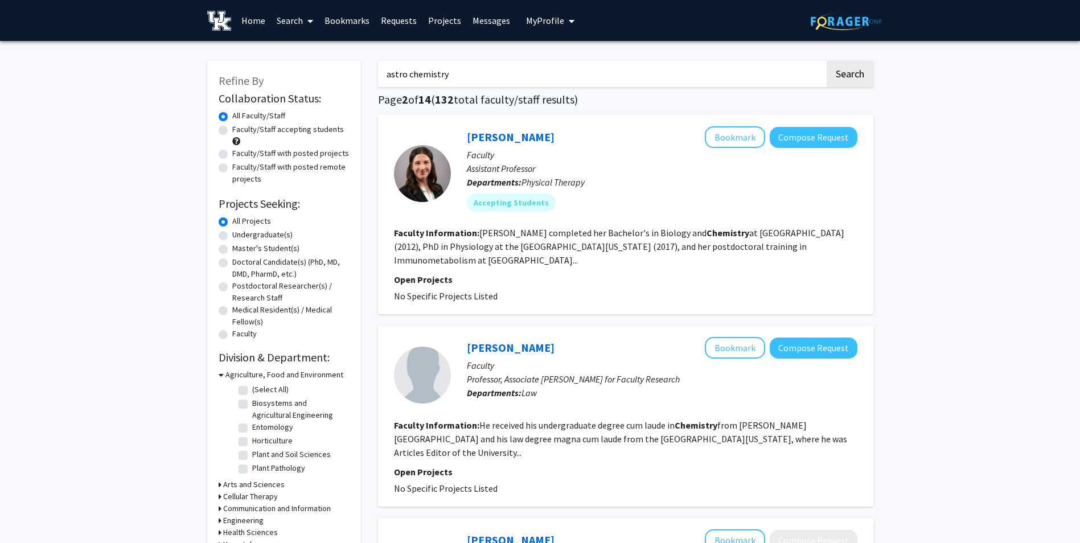
click at [332, 19] on link "Bookmarks" at bounding box center [347, 21] width 56 height 40
click at [460, 75] on input "astro chemistry" at bounding box center [601, 74] width 447 height 26
click at [232, 235] on label "Undergraduate(s)" at bounding box center [262, 235] width 60 height 12
click at [232, 235] on input "Undergraduate(s)" at bounding box center [235, 232] width 7 height 7
radio input "true"
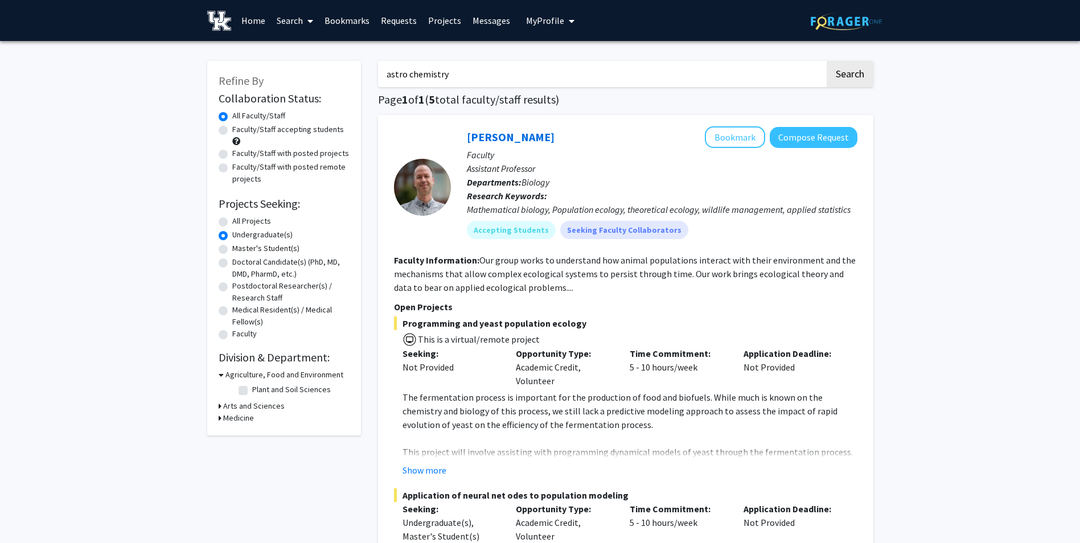
click at [237, 407] on h3 "Arts and Sciences" at bounding box center [254, 406] width 62 height 12
click at [483, 82] on input "astro chemistry" at bounding box center [601, 74] width 447 height 26
type input "a"
click at [844, 80] on button "Search" at bounding box center [850, 74] width 47 height 26
radio input "true"
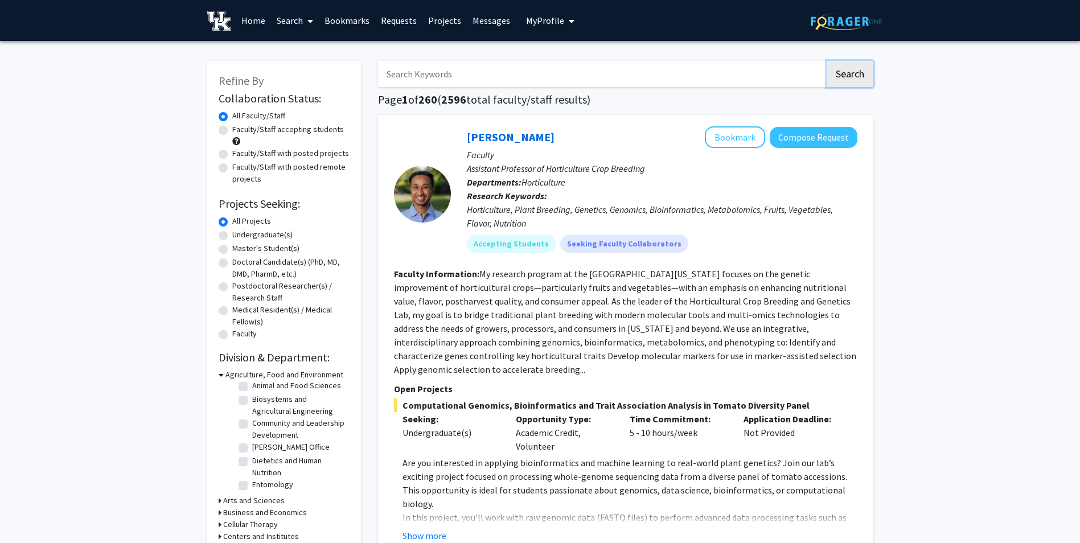
scroll to position [34, 0]
click at [228, 375] on h3 "Agriculture, Food and Environment" at bounding box center [285, 375] width 118 height 12
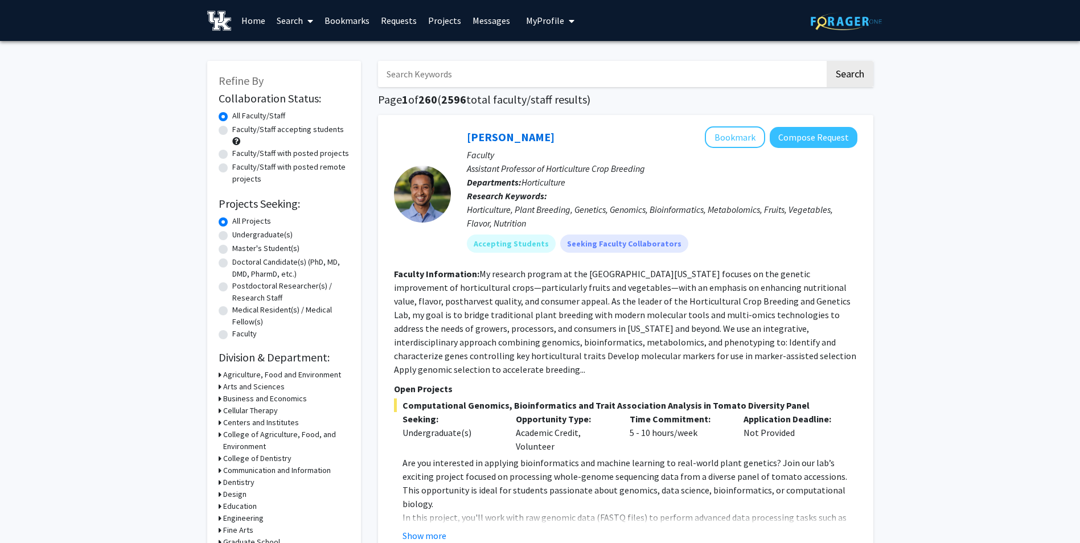
click at [228, 385] on h3 "Arts and Sciences" at bounding box center [254, 387] width 62 height 12
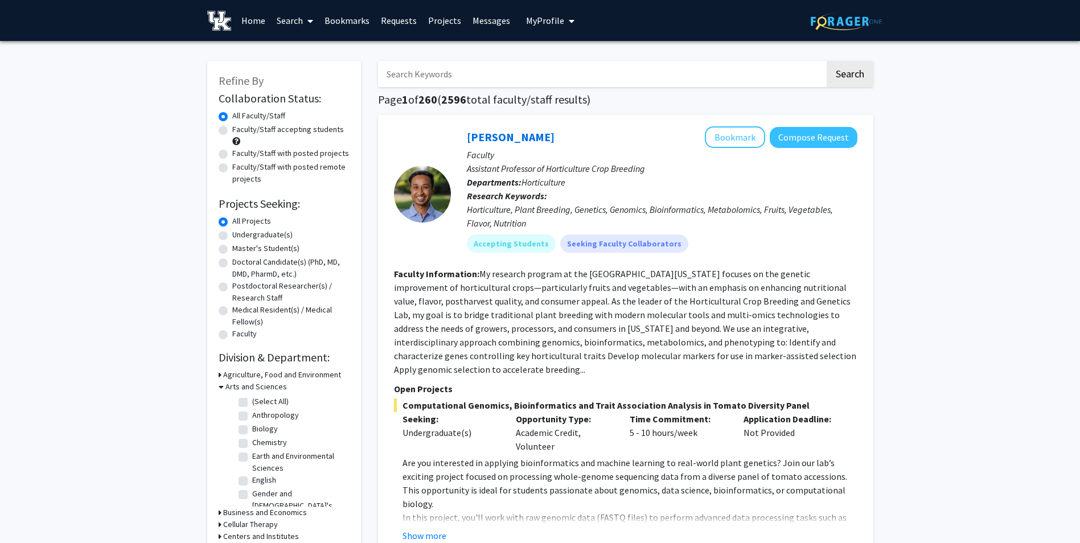
click at [228, 385] on h3 "Arts and Sciences" at bounding box center [257, 387] width 62 height 12
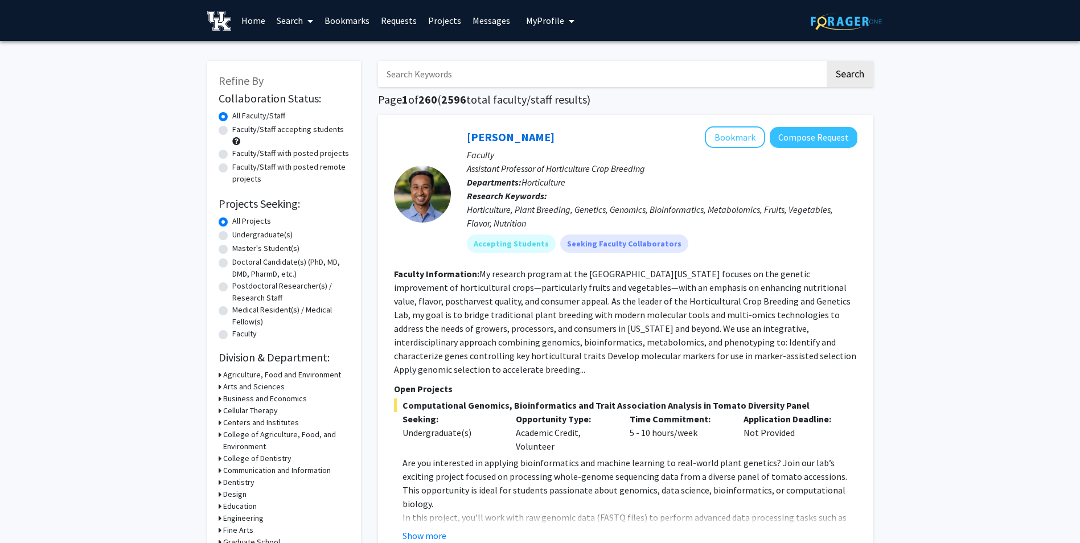
click at [228, 385] on h3 "Arts and Sciences" at bounding box center [254, 387] width 62 height 12
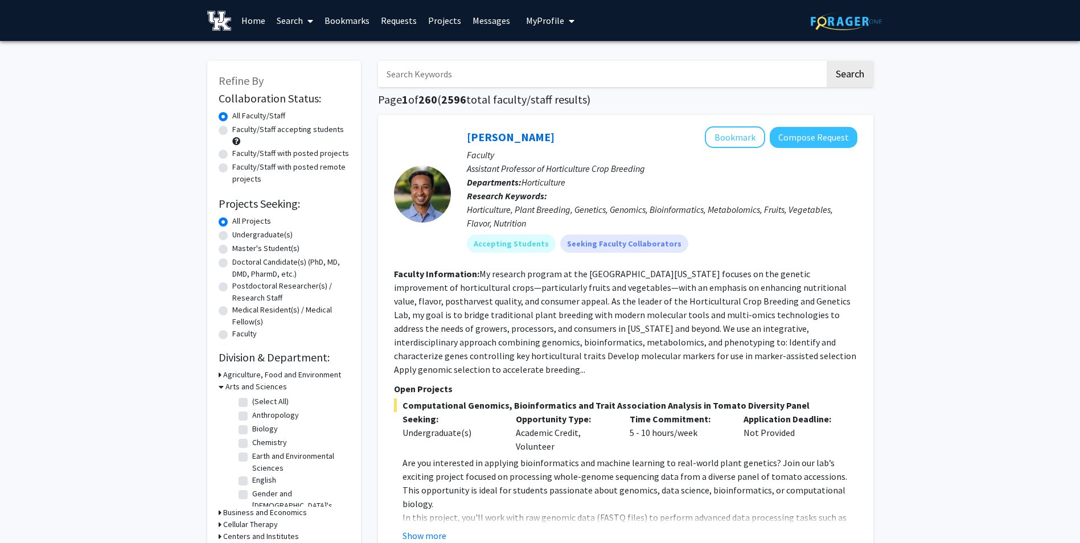
click at [252, 443] on label "Chemistry" at bounding box center [269, 443] width 35 height 12
click at [252, 443] on input "Chemistry" at bounding box center [255, 440] width 7 height 7
checkbox input "true"
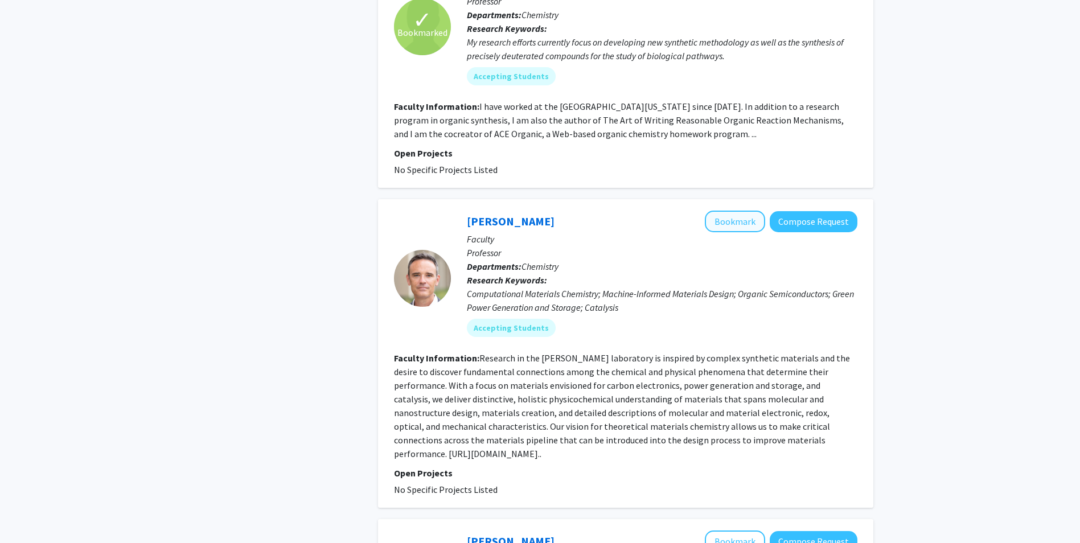
scroll to position [524, 0]
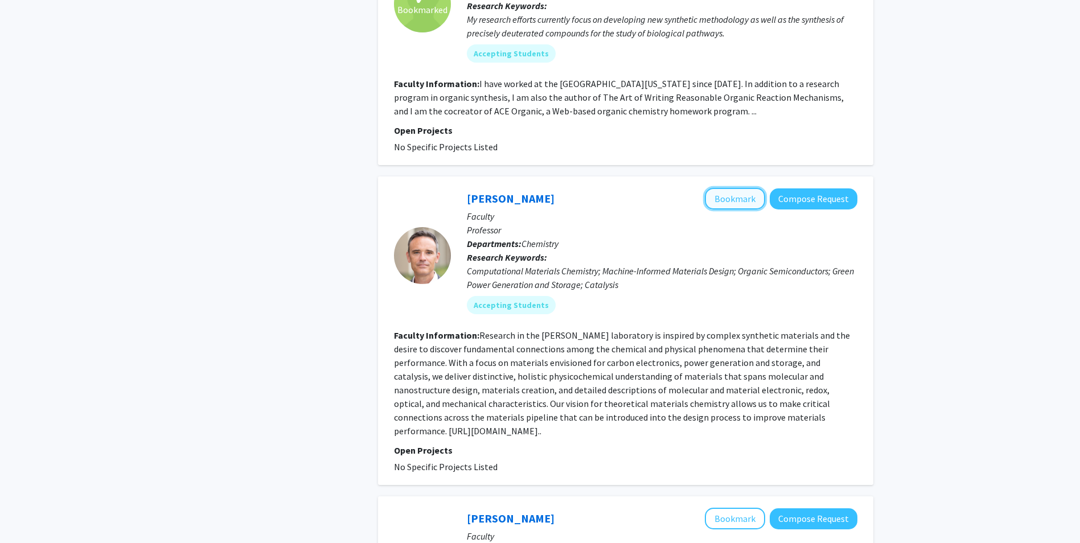
click at [724, 188] on button "Bookmark" at bounding box center [735, 199] width 60 height 22
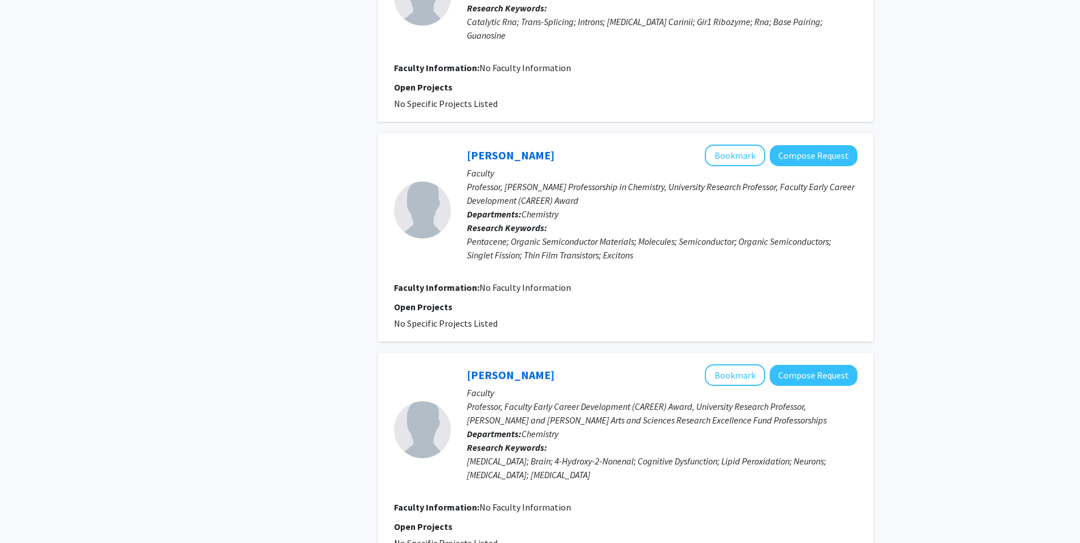
scroll to position [2073, 0]
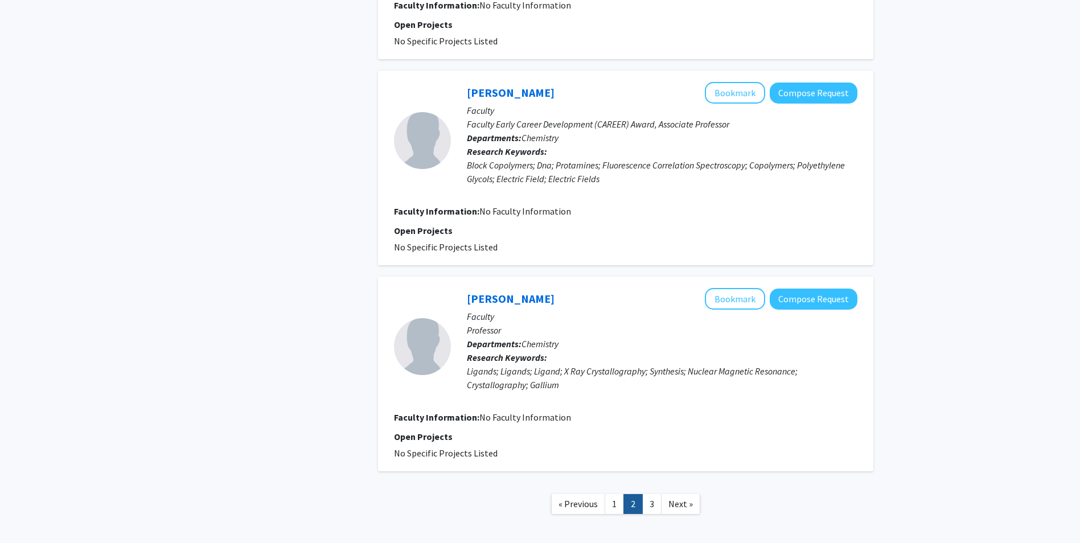
scroll to position [1708, 0]
click at [656, 493] on link "3" at bounding box center [651, 503] width 19 height 20
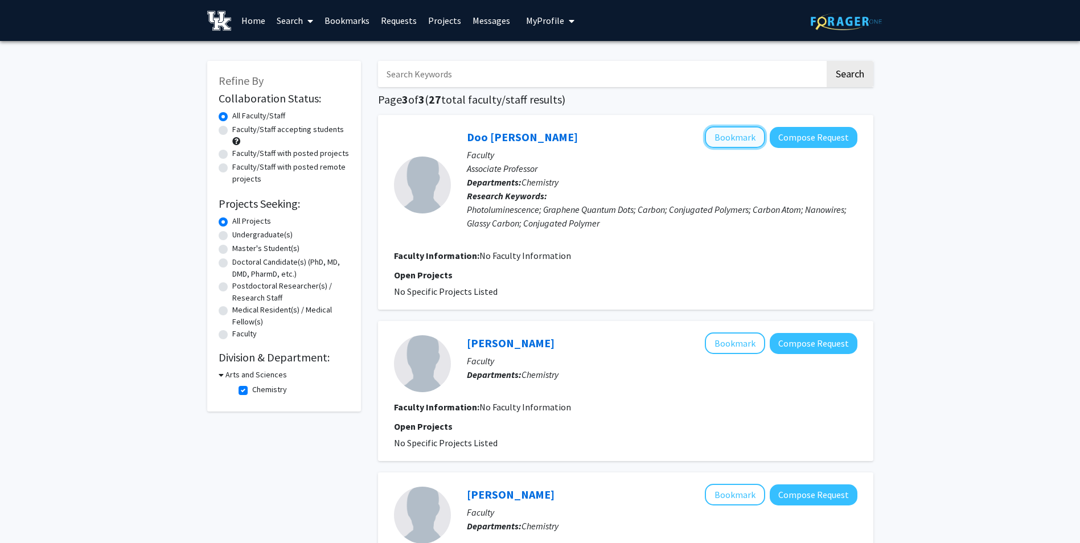
click at [730, 132] on button "Bookmark" at bounding box center [735, 137] width 60 height 22
click at [330, 19] on link "Bookmarks" at bounding box center [347, 21] width 56 height 40
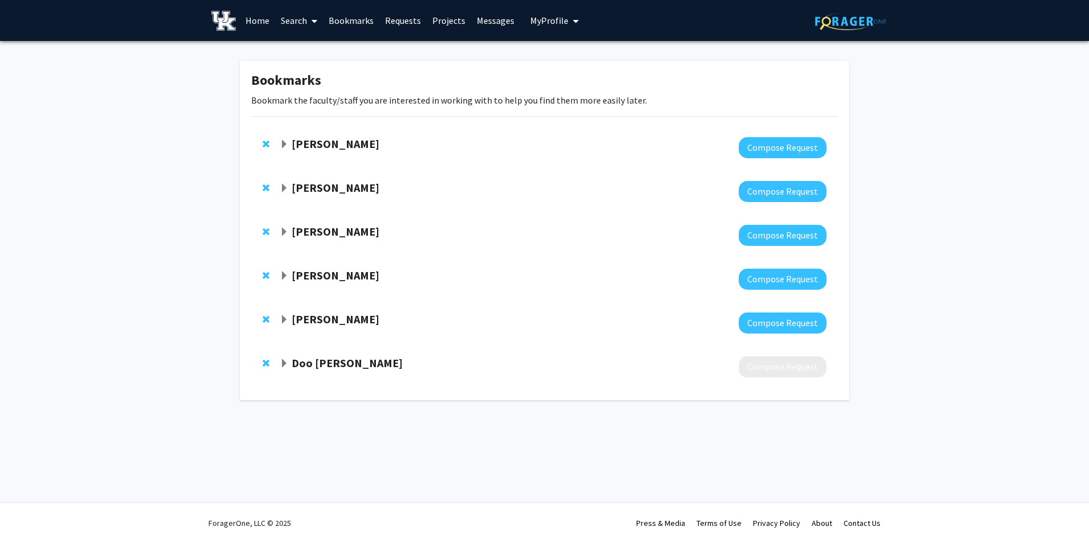
click at [403, 24] on link "Requests" at bounding box center [402, 21] width 47 height 40
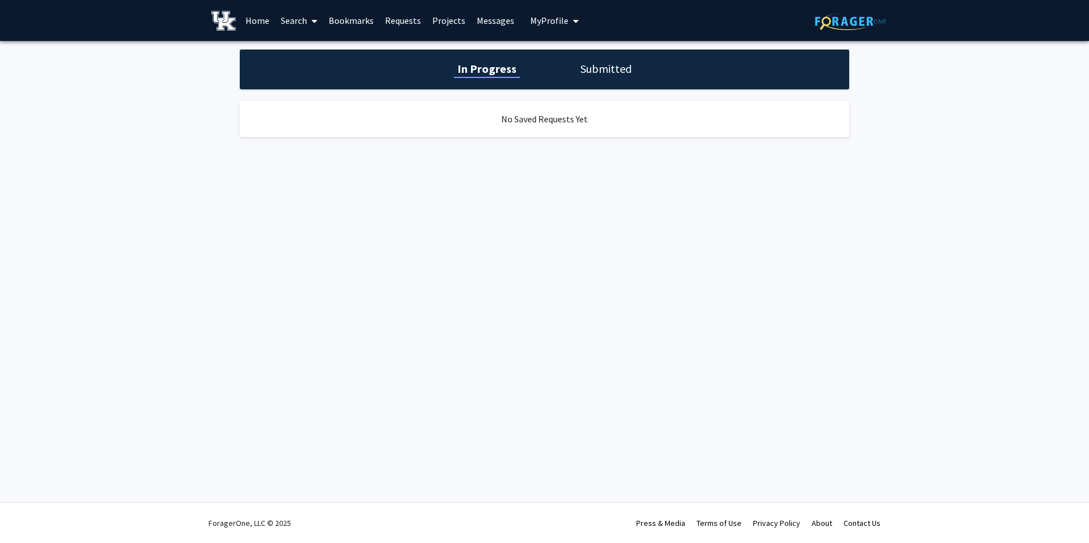
drag, startPoint x: 343, startPoint y: 23, endPoint x: 343, endPoint y: 16, distance: 7.4
click at [343, 16] on link "Bookmarks" at bounding box center [351, 21] width 56 height 40
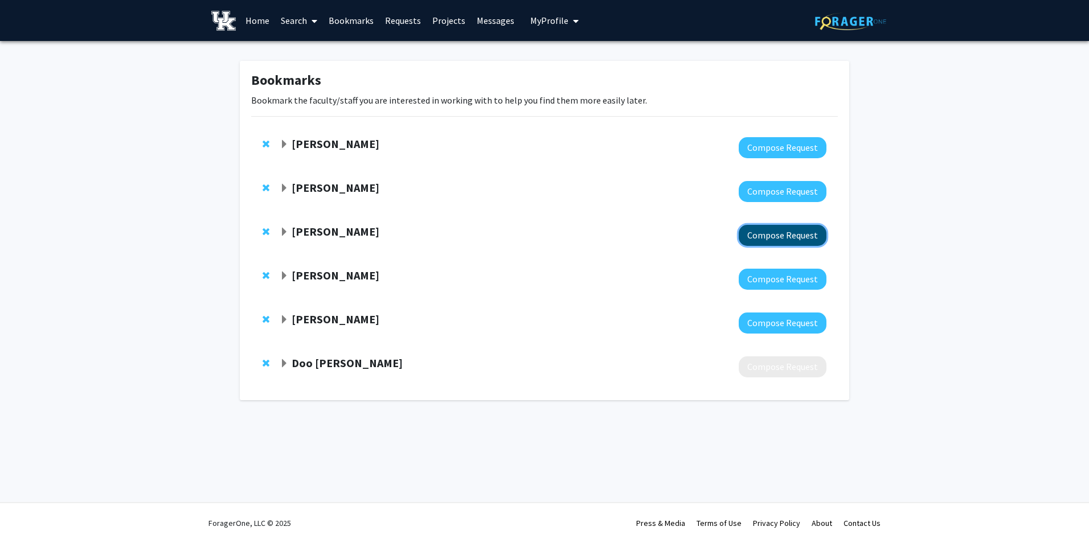
click at [762, 234] on button "Compose Request" at bounding box center [783, 235] width 88 height 21
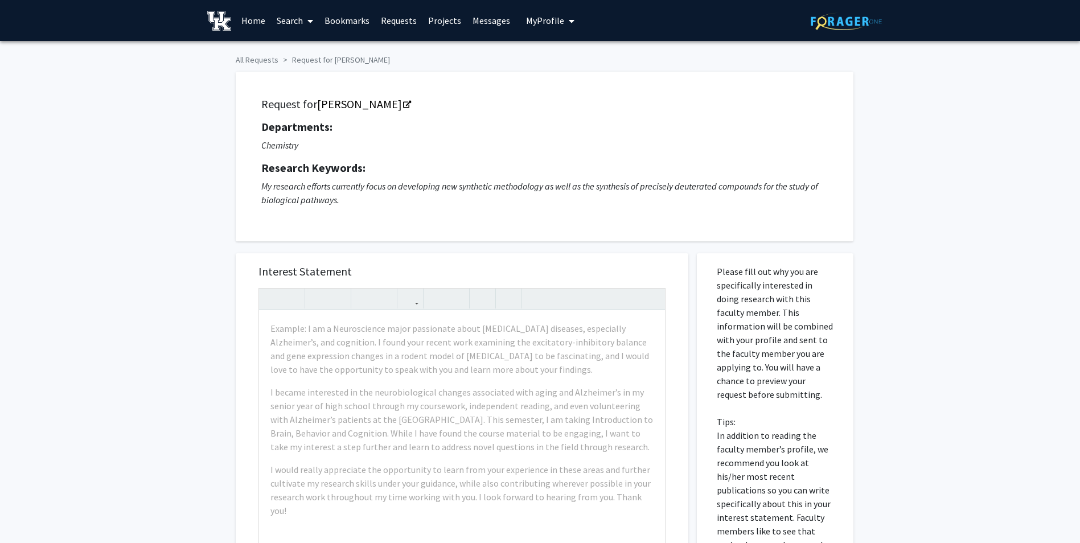
click at [528, 18] on span "My Profile" at bounding box center [545, 20] width 38 height 11
click at [564, 64] on span "View Profile" at bounding box center [597, 65] width 69 height 13
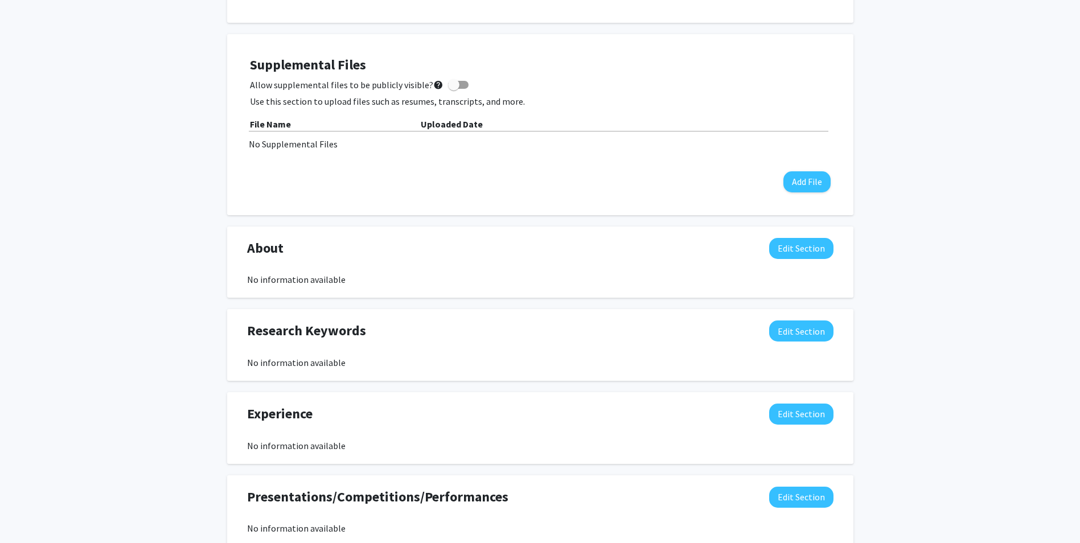
scroll to position [291, 0]
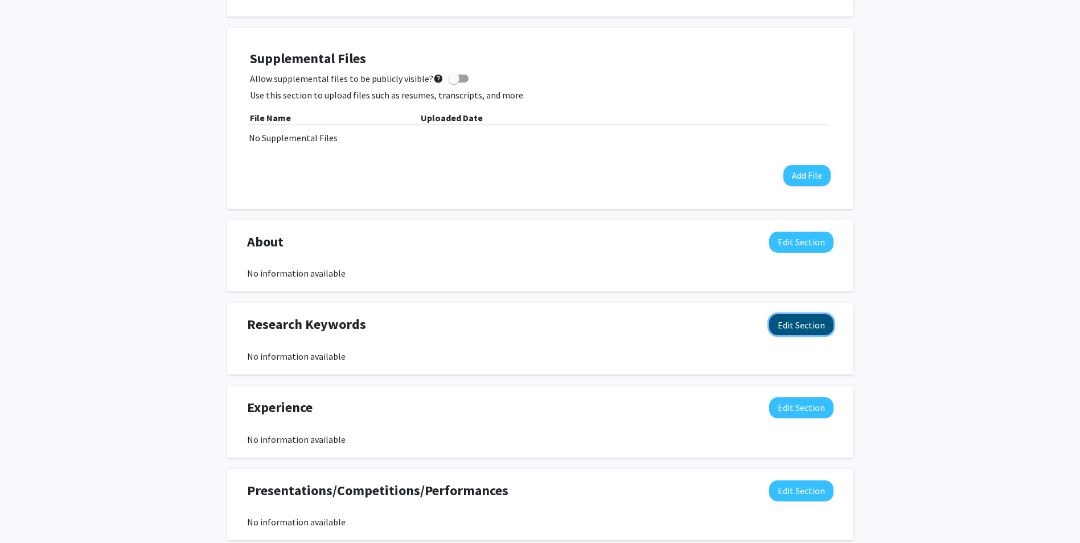
click at [784, 324] on button "Edit Section" at bounding box center [801, 324] width 64 height 21
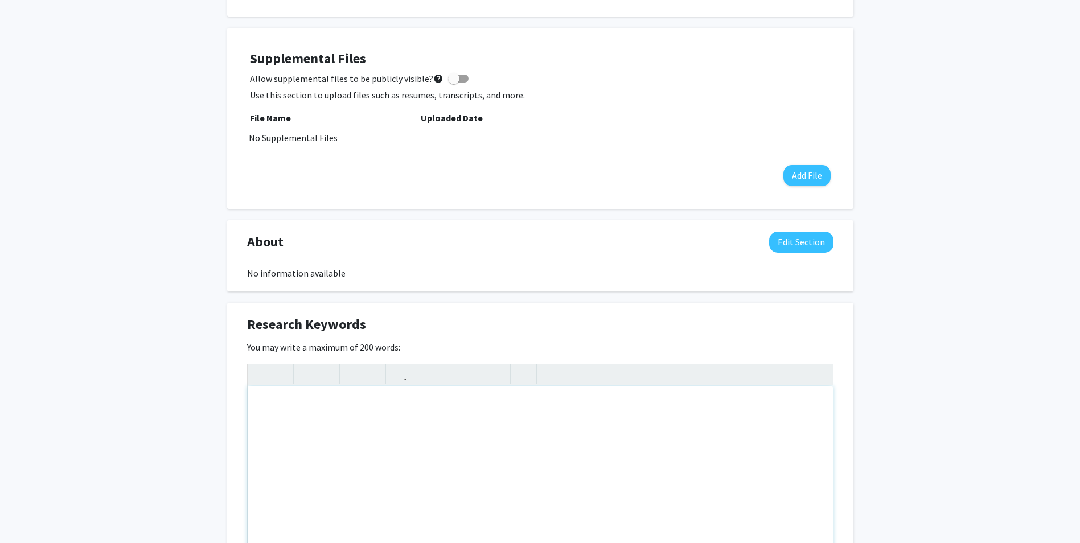
click at [348, 412] on div "Note to users with screen readers: Please deactivate our accessibility plugin f…" at bounding box center [540, 471] width 585 height 171
click at [812, 248] on button "Edit Section" at bounding box center [801, 242] width 64 height 21
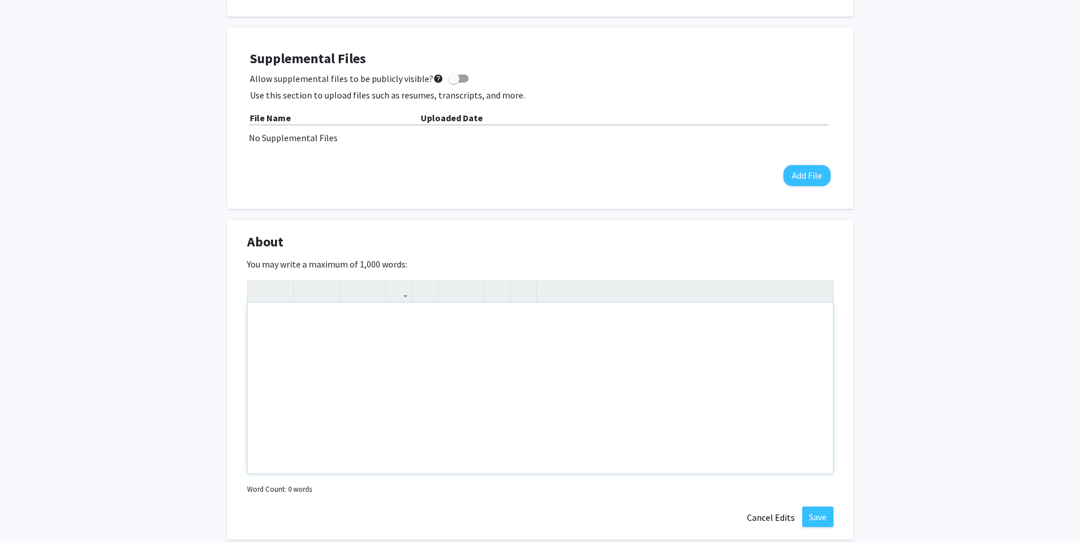
click at [374, 323] on div "Note to users with screen readers: Please deactivate our accessibility plugin f…" at bounding box center [540, 388] width 585 height 171
click at [510, 324] on div "My Name is [PERSON_NAME] and I'm a current undergraduate" at bounding box center [540, 388] width 585 height 171
click at [631, 323] on div "My Name is [PERSON_NAME] and I'm a current undergraduate student at the [GEOGRA…" at bounding box center [540, 388] width 585 height 171
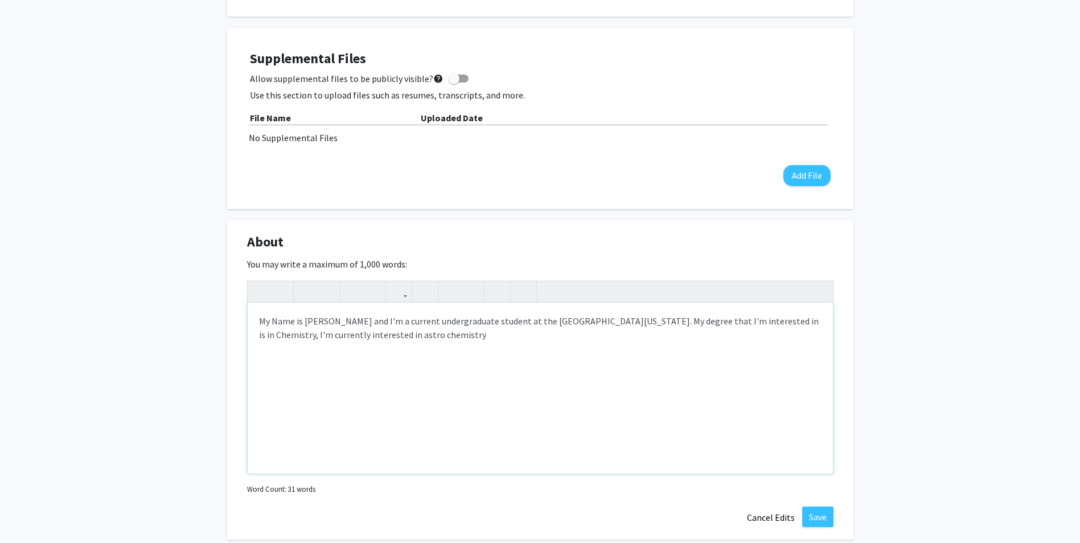
click at [437, 338] on div "My Name is [PERSON_NAME] and I'm a current undergraduate student at the [GEOGRA…" at bounding box center [540, 388] width 585 height 171
click at [601, 342] on div "My Name is [PERSON_NAME] and I'm a current undergraduate student at the [GEOGRA…" at bounding box center [540, 388] width 585 height 171
click at [315, 347] on div "My Name is [PERSON_NAME] and I'm a current undergraduate student at the [GEOGRA…" at bounding box center [540, 388] width 585 height 171
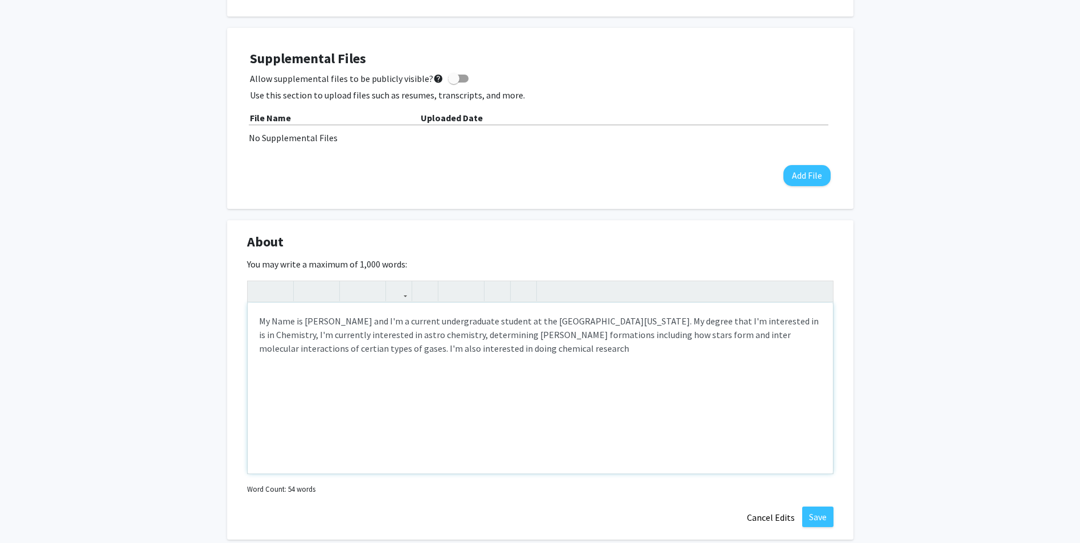
click at [477, 356] on div "My Name is [PERSON_NAME] and I'm a current undergraduate student at the [GEOGRA…" at bounding box center [540, 388] width 585 height 171
click at [485, 355] on div "My Name is [PERSON_NAME] and I'm a current undergraduate student at the [GEOGRA…" at bounding box center [540, 388] width 585 height 171
click at [684, 349] on div "My Name is [PERSON_NAME] and I'm a current undergraduate student at the [GEOGRA…" at bounding box center [540, 388] width 585 height 171
click at [797, 352] on div "My Name is [PERSON_NAME] and I'm a current undergraduate student at the [GEOGRA…" at bounding box center [540, 388] width 585 height 171
click at [313, 366] on div "My Name is [PERSON_NAME] and I'm a current undergraduate student at the [GEOGRA…" at bounding box center [540, 388] width 585 height 171
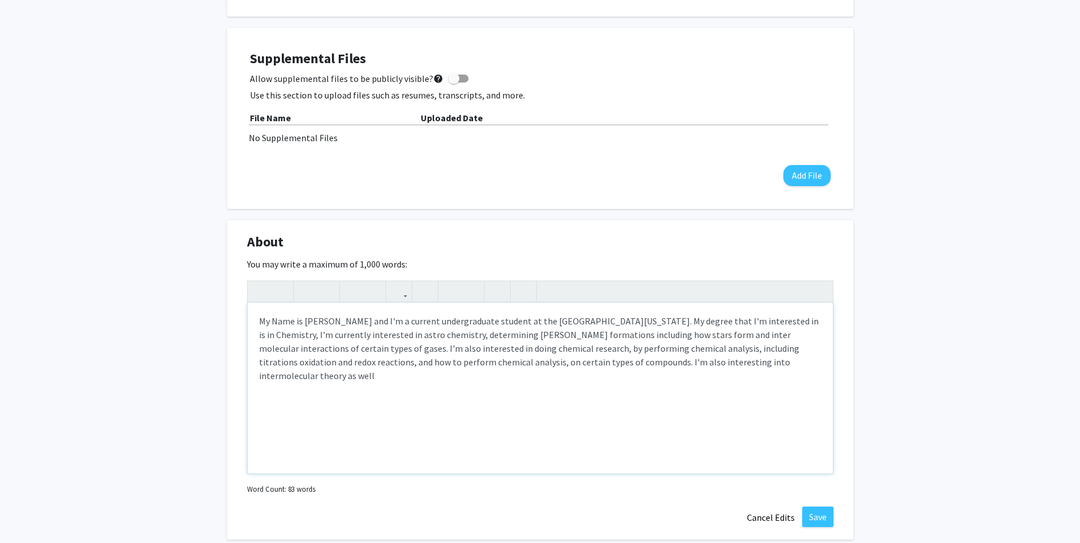
click at [712, 370] on div "My Name is [PERSON_NAME] and I'm a current undergraduate student at the [GEOGRA…" at bounding box center [540, 388] width 585 height 171
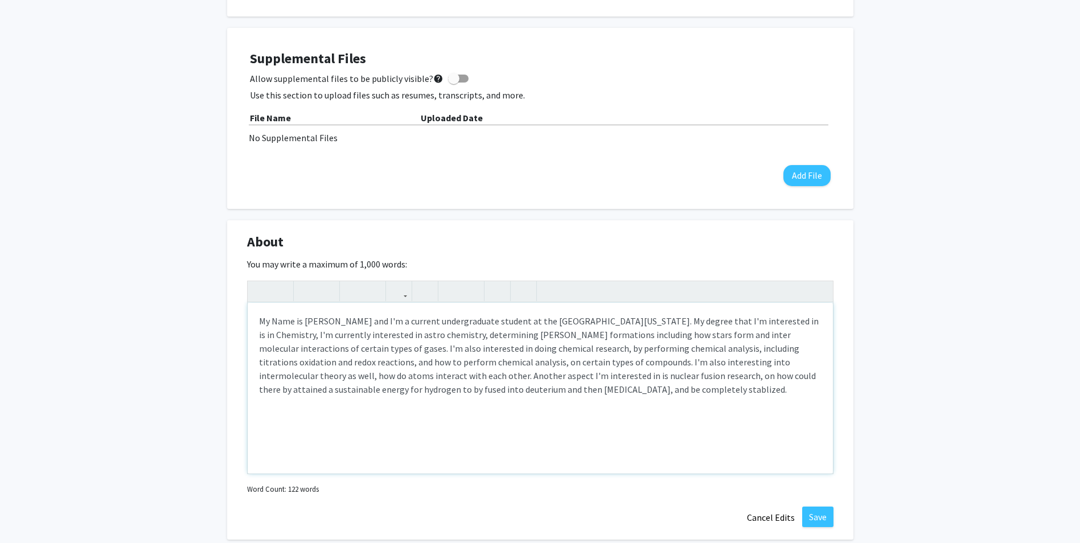
type textarea "My Name is [PERSON_NAME] and I'm a current undergraduate student at the [GEOGRA…"
click at [823, 519] on button "Save" at bounding box center [817, 517] width 31 height 21
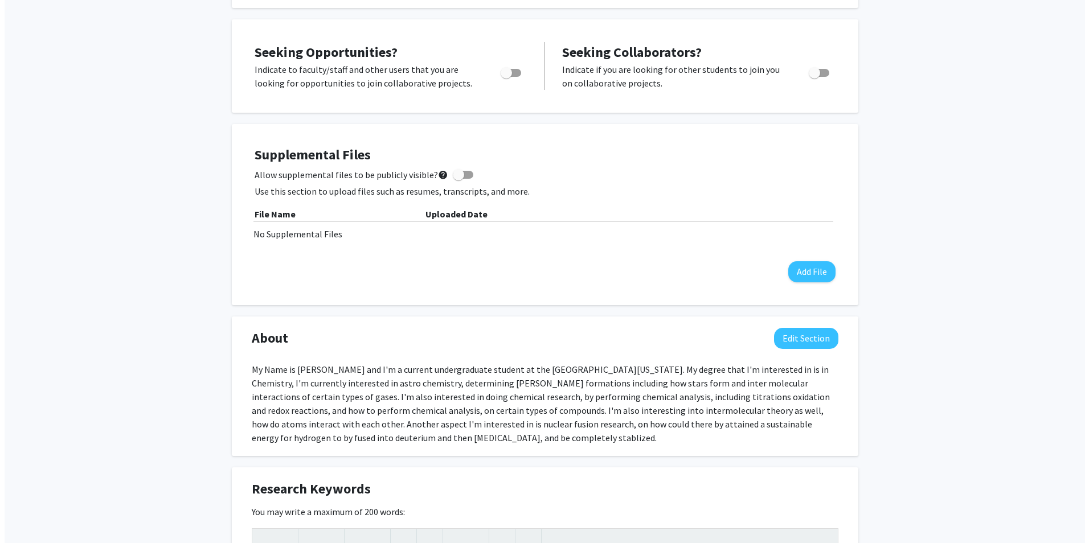
scroll to position [198, 0]
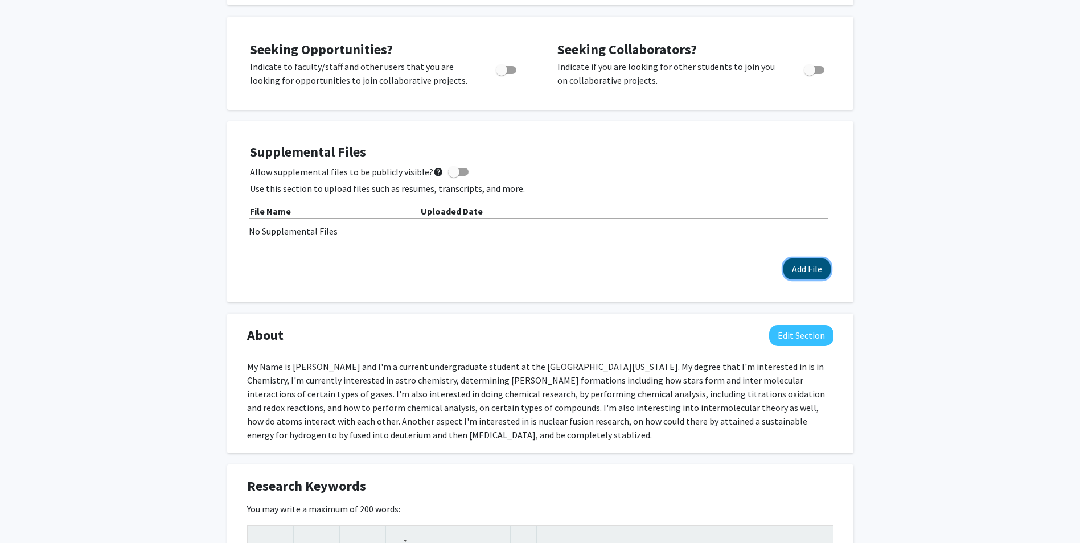
click at [809, 264] on button "Add File" at bounding box center [807, 269] width 47 height 21
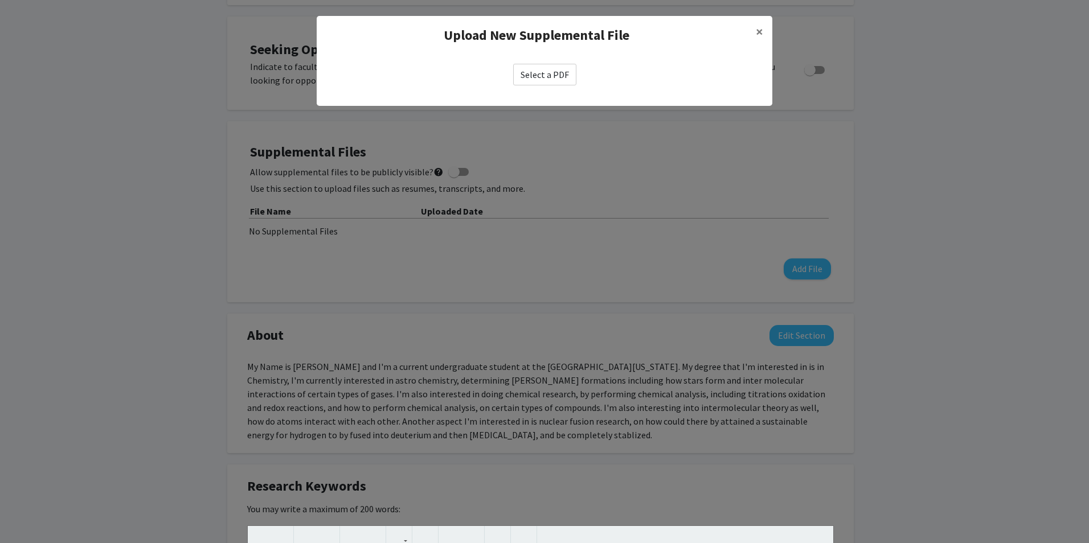
click at [540, 74] on label "Select a PDF" at bounding box center [544, 75] width 63 height 22
click at [0, 0] on input "Select a PDF" at bounding box center [0, 0] width 0 height 0
click at [543, 76] on label "Select a PDF" at bounding box center [544, 75] width 63 height 22
click at [0, 0] on input "Select a PDF" at bounding box center [0, 0] width 0 height 0
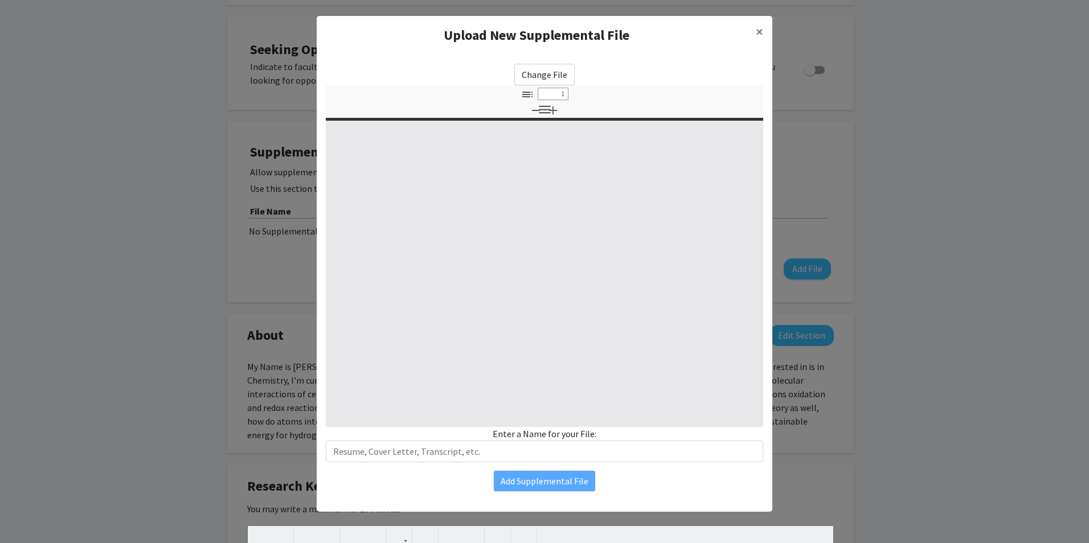
select select "custom"
type input "0"
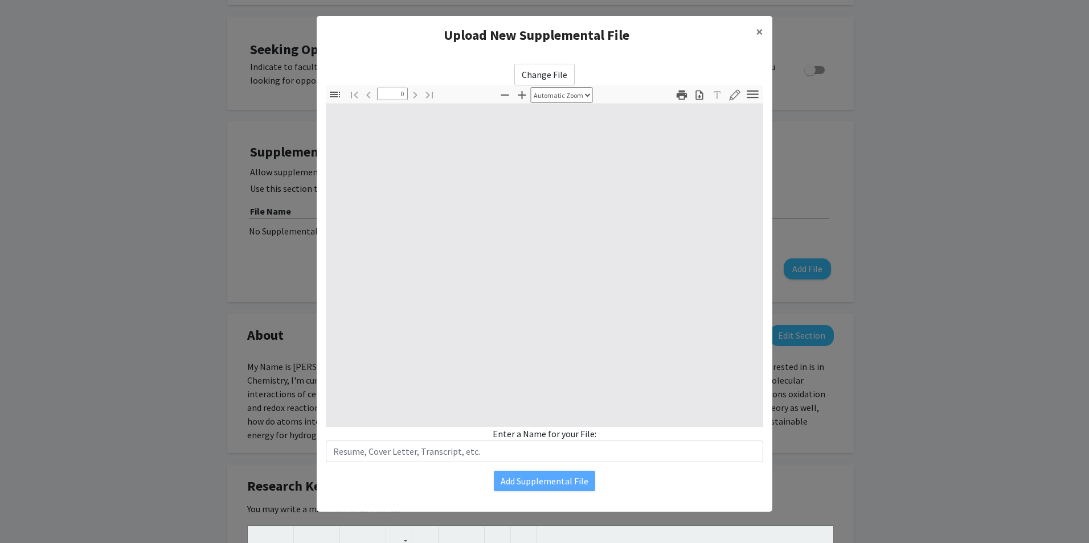
select select "custom"
type input "1"
select select "auto"
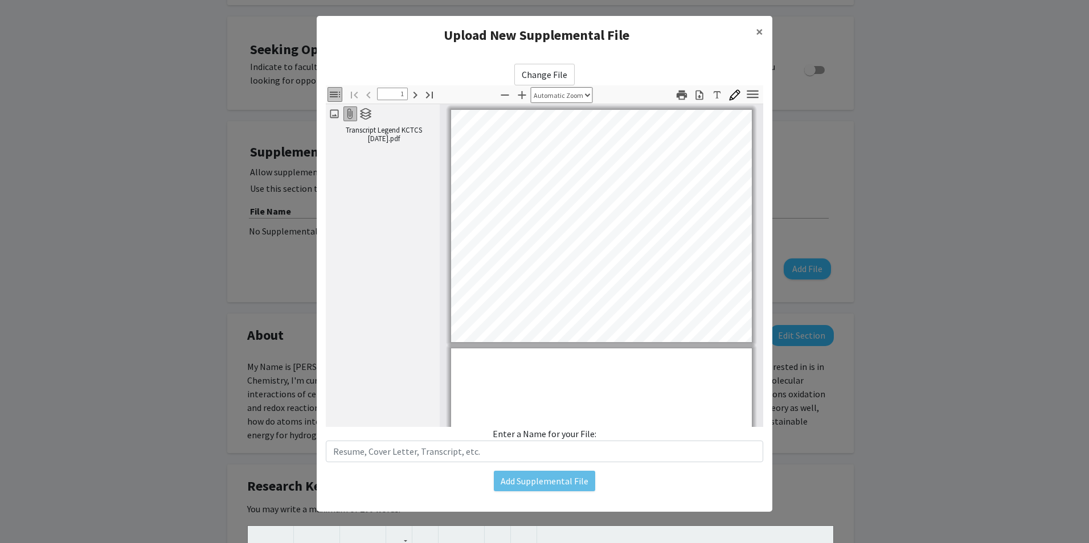
scroll to position [3, 0]
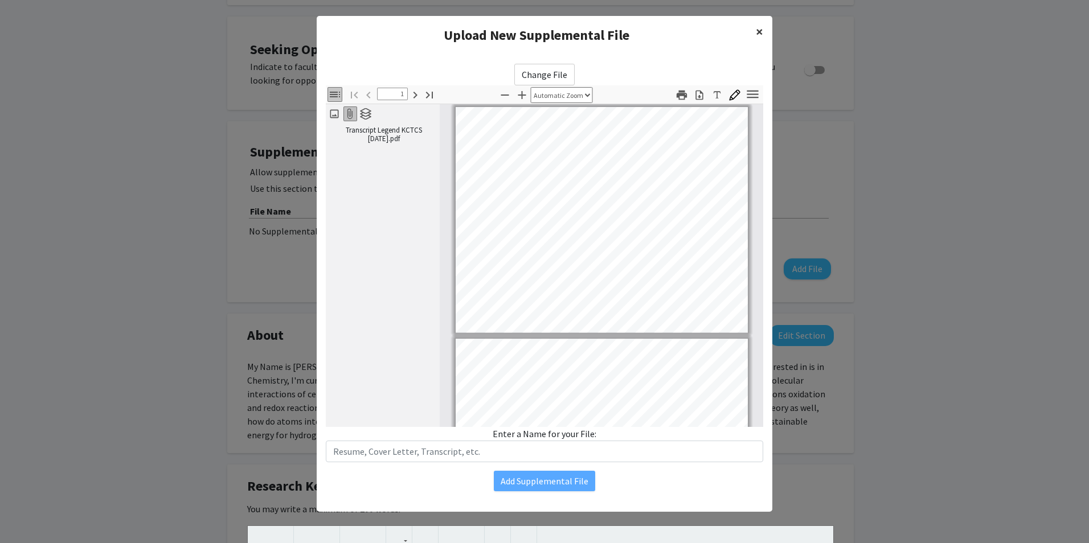
click at [753, 32] on button "×" at bounding box center [760, 32] width 26 height 32
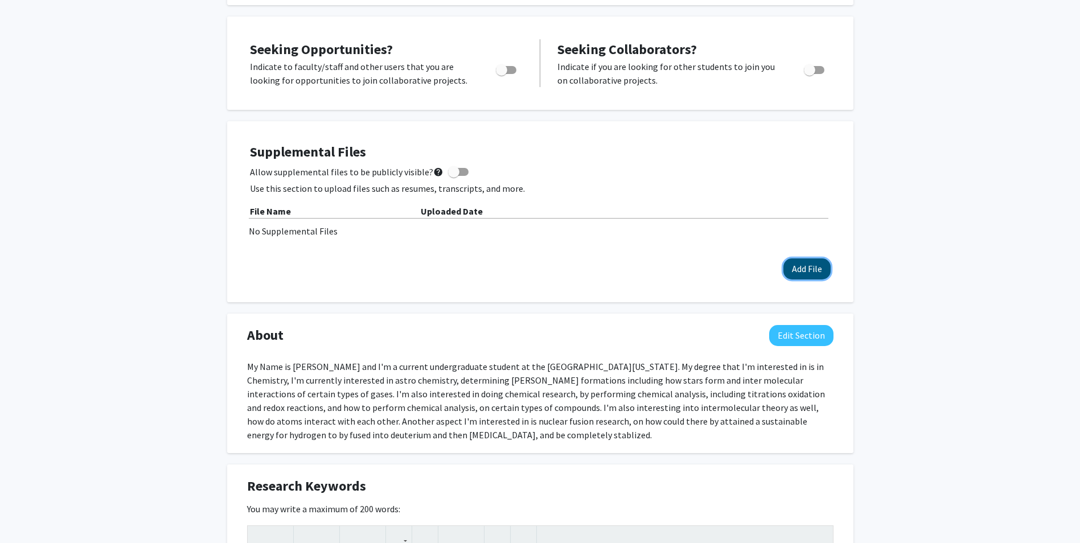
click at [804, 265] on button "Add File" at bounding box center [807, 269] width 47 height 21
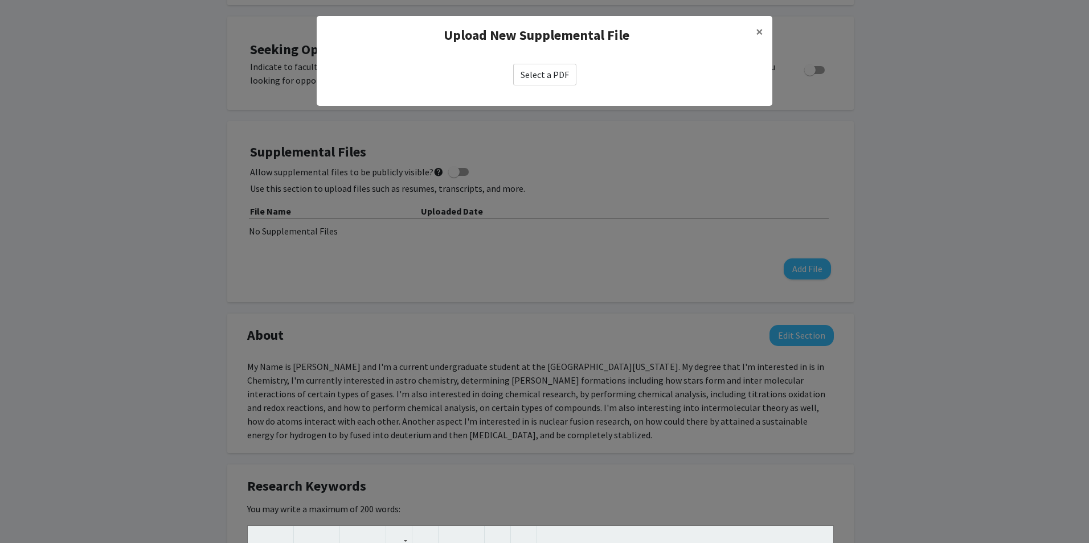
click at [543, 76] on label "Select a PDF" at bounding box center [544, 75] width 63 height 22
click at [0, 0] on input "Select a PDF" at bounding box center [0, 0] width 0 height 0
select select "custom"
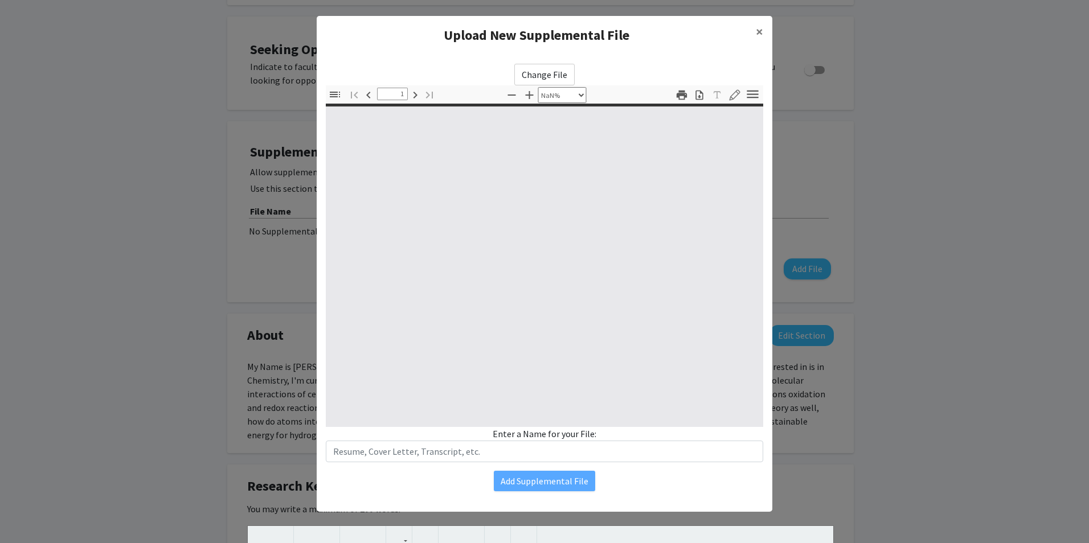
type input "0"
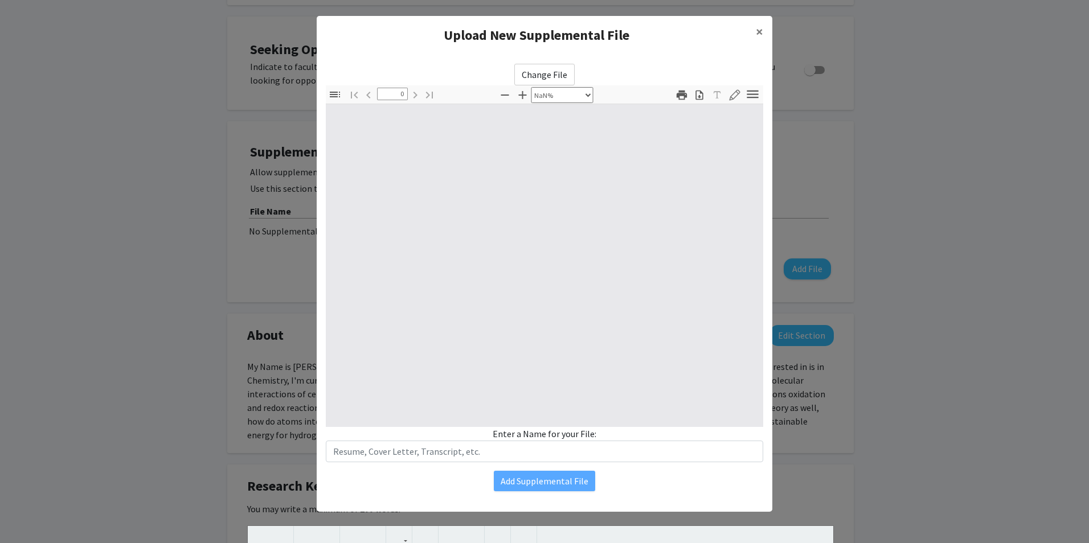
select select "auto"
type input "1"
select select "auto"
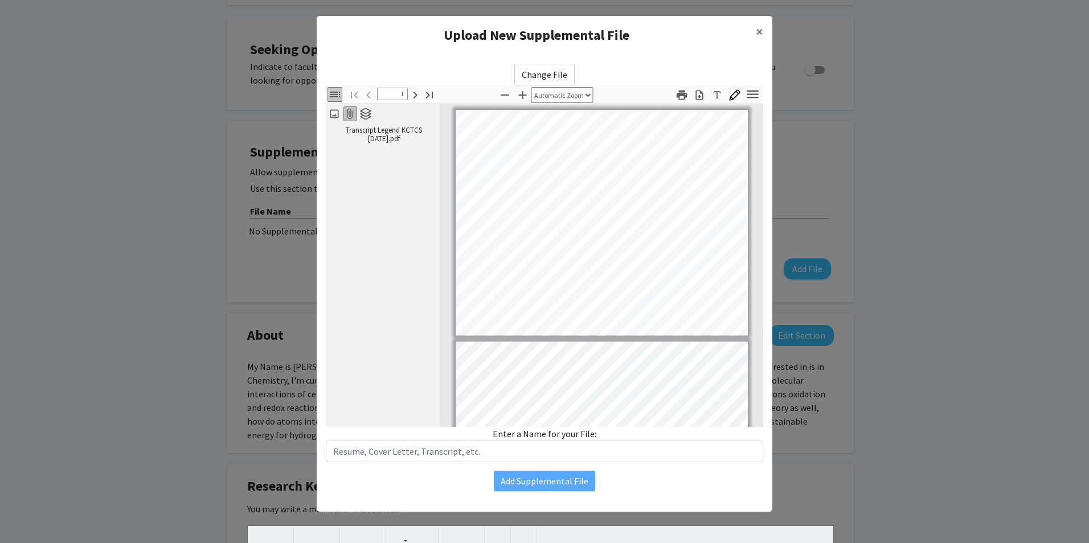
scroll to position [2, 0]
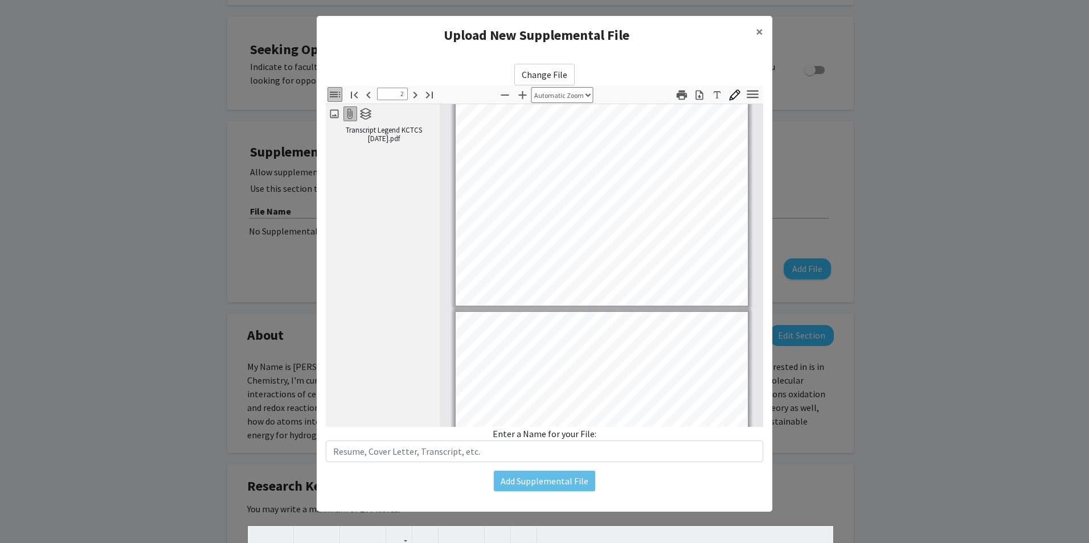
type input "3"
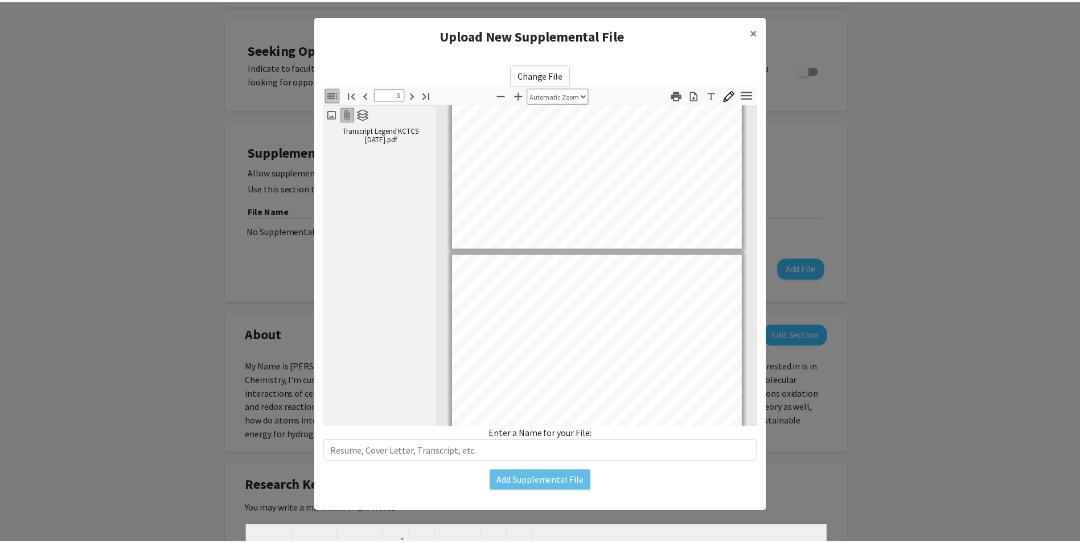
scroll to position [378, 0]
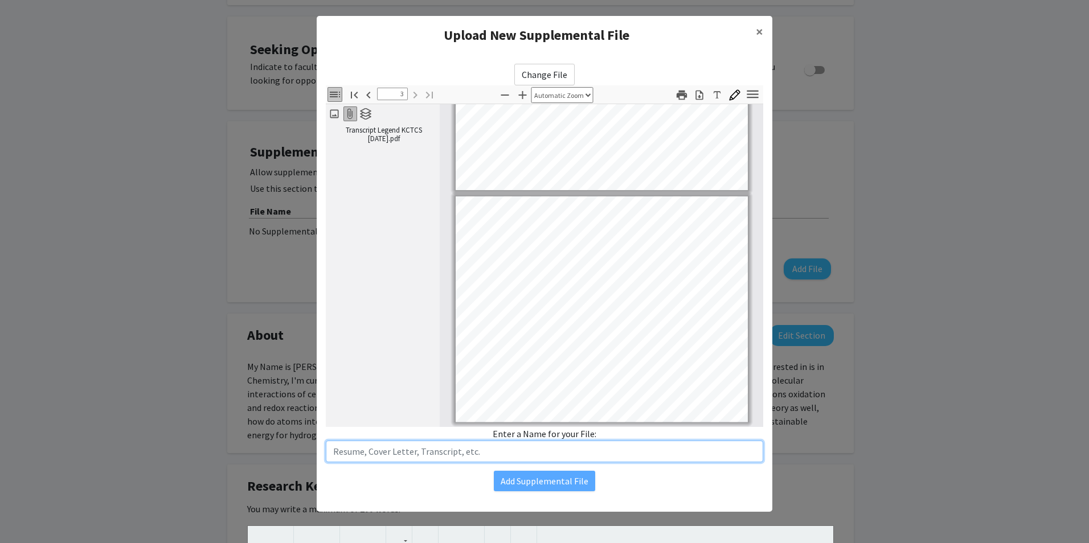
click at [577, 453] on input "text" at bounding box center [544, 452] width 437 height 22
type input "Transcript"
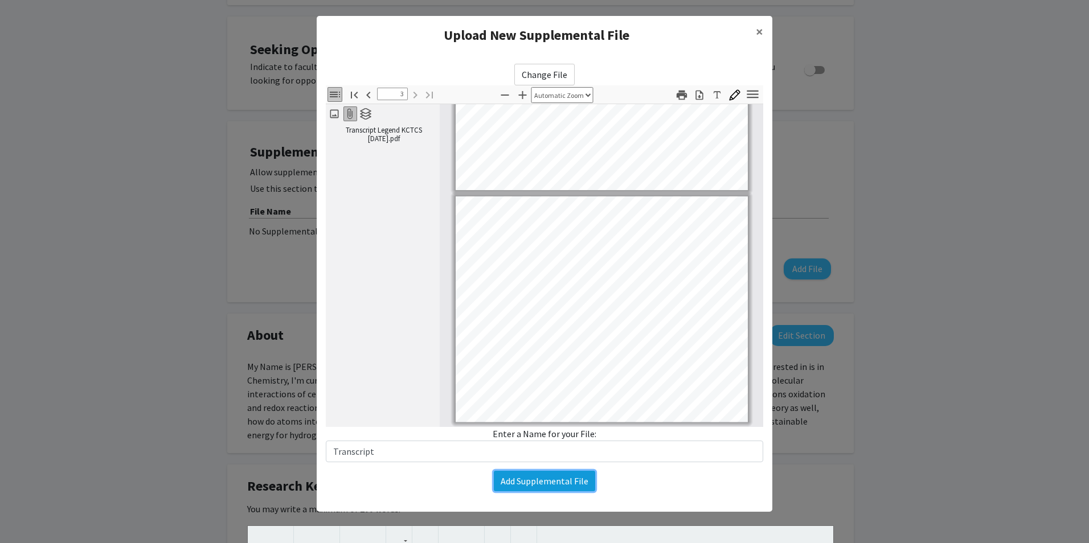
click at [524, 487] on button "Add Supplemental File" at bounding box center [544, 481] width 101 height 21
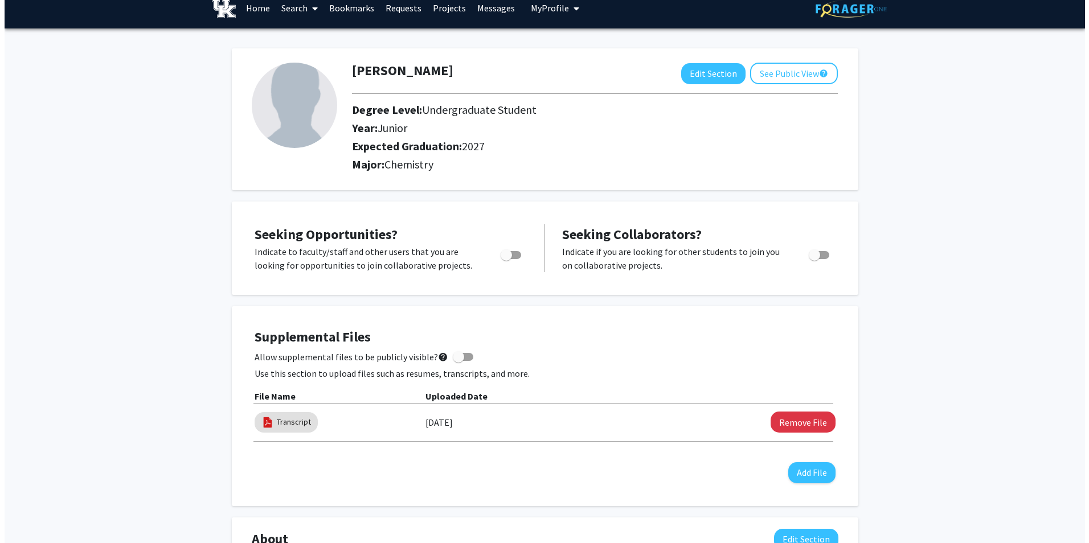
scroll to position [0, 0]
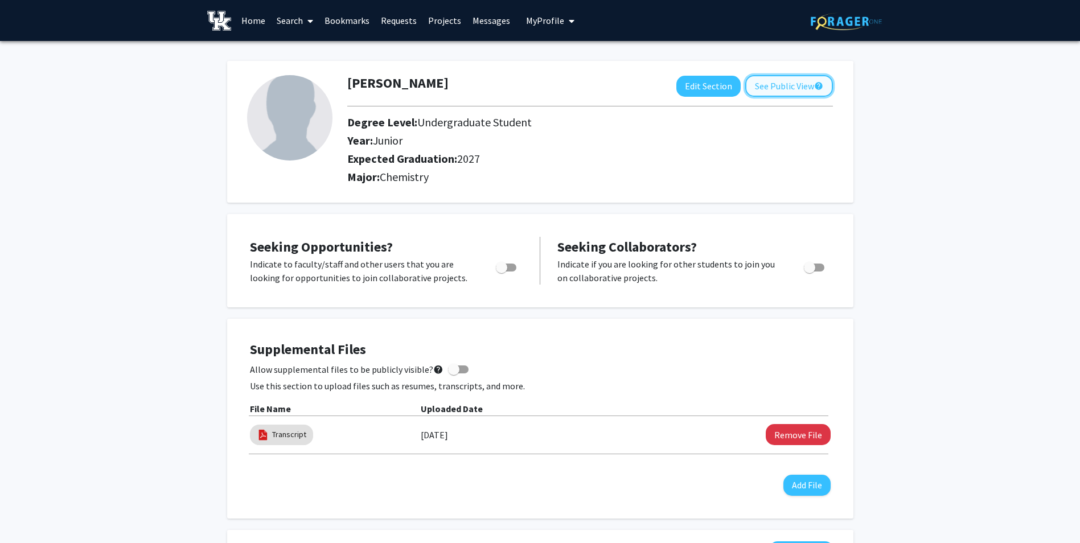
click at [761, 93] on button "See Public View help" at bounding box center [789, 86] width 88 height 22
